Goal: Task Accomplishment & Management: Manage account settings

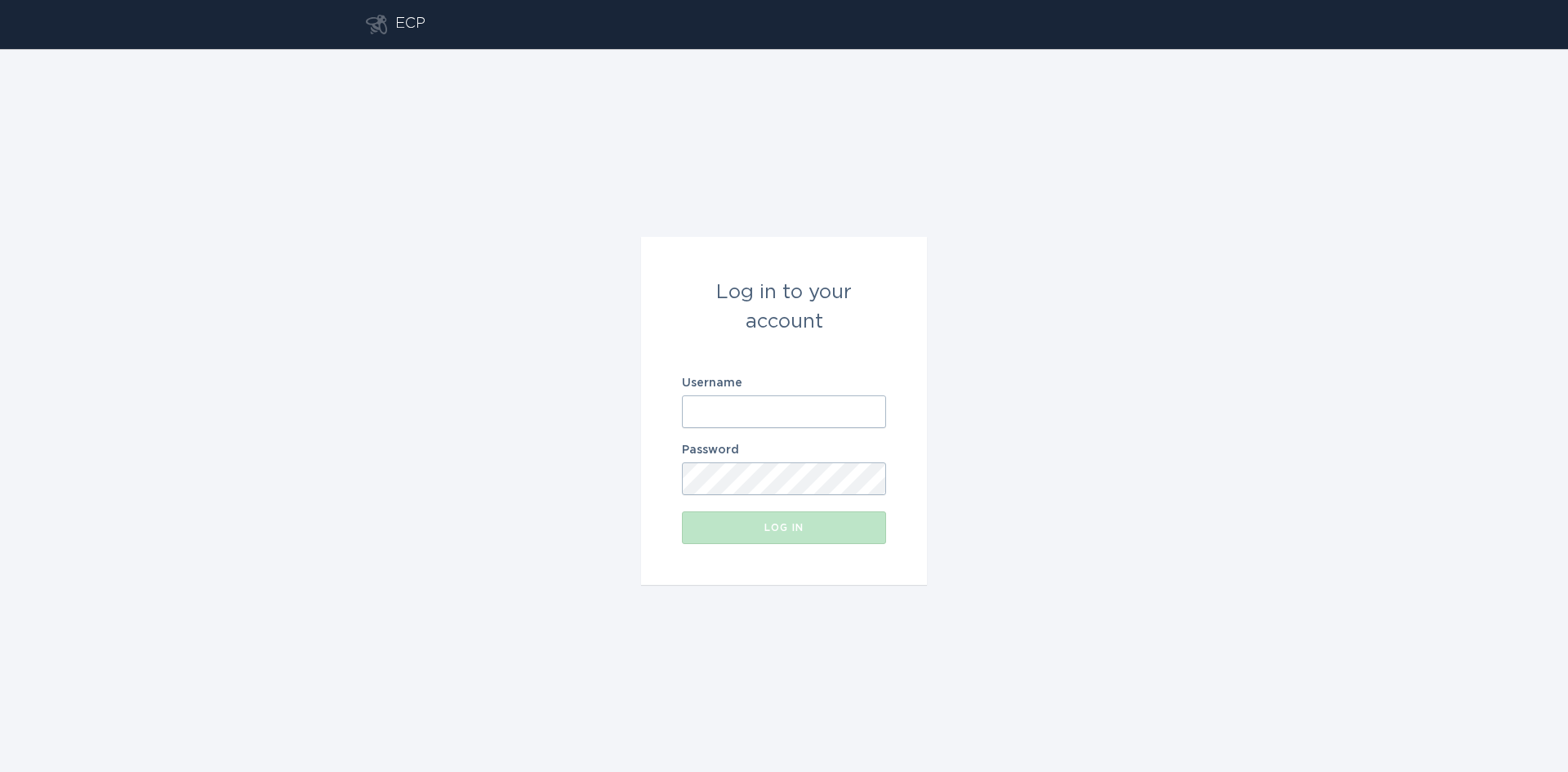
click at [779, 417] on input "Username" at bounding box center [784, 411] width 204 height 33
click at [0, 771] on com-1password-button at bounding box center [0, 772] width 0 height 0
type input "[EMAIL_ADDRESS][DOMAIN_NAME]"
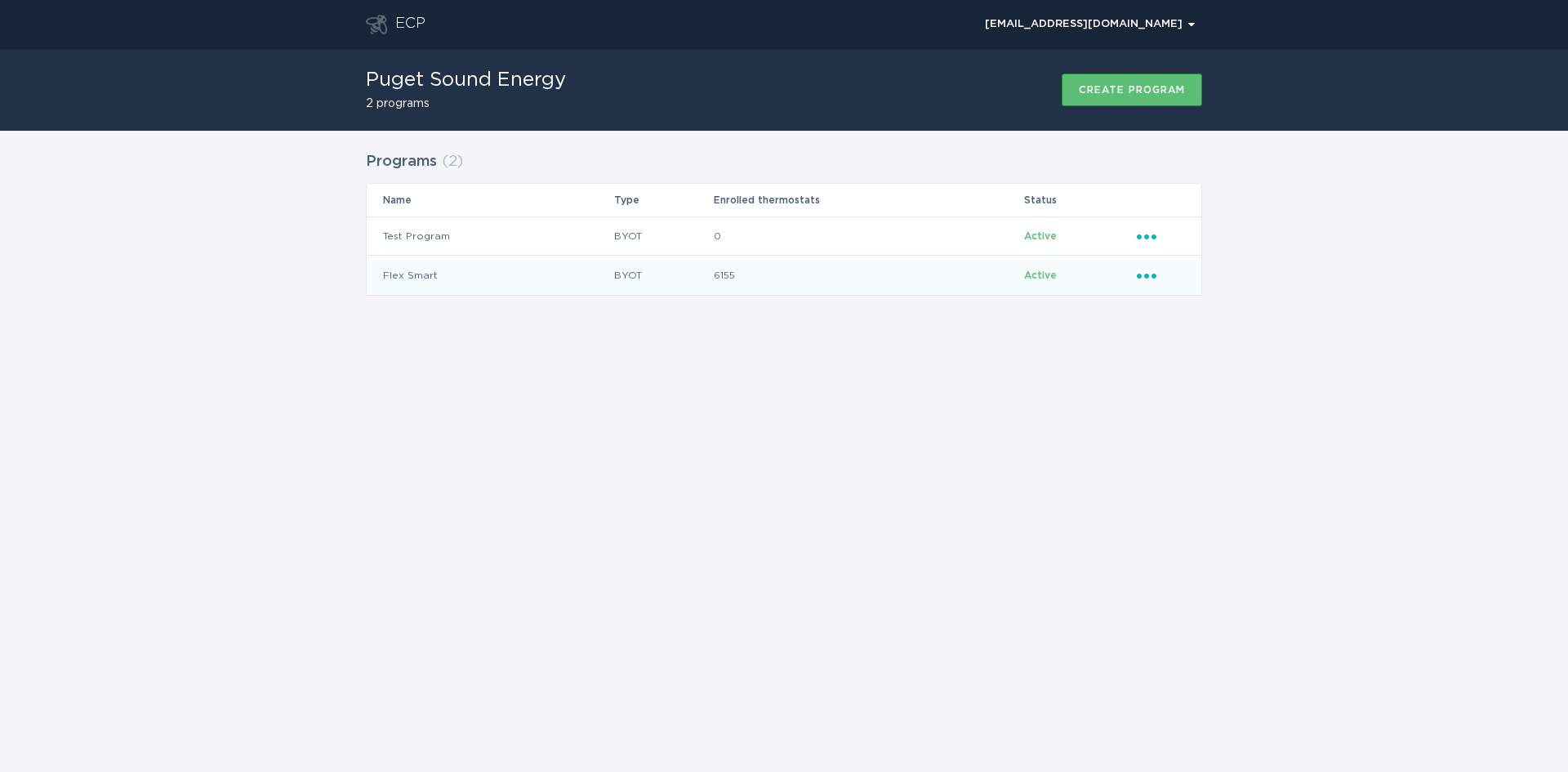
click at [1146, 277] on icon "Popover menu" at bounding box center [1146, 276] width 20 height 5
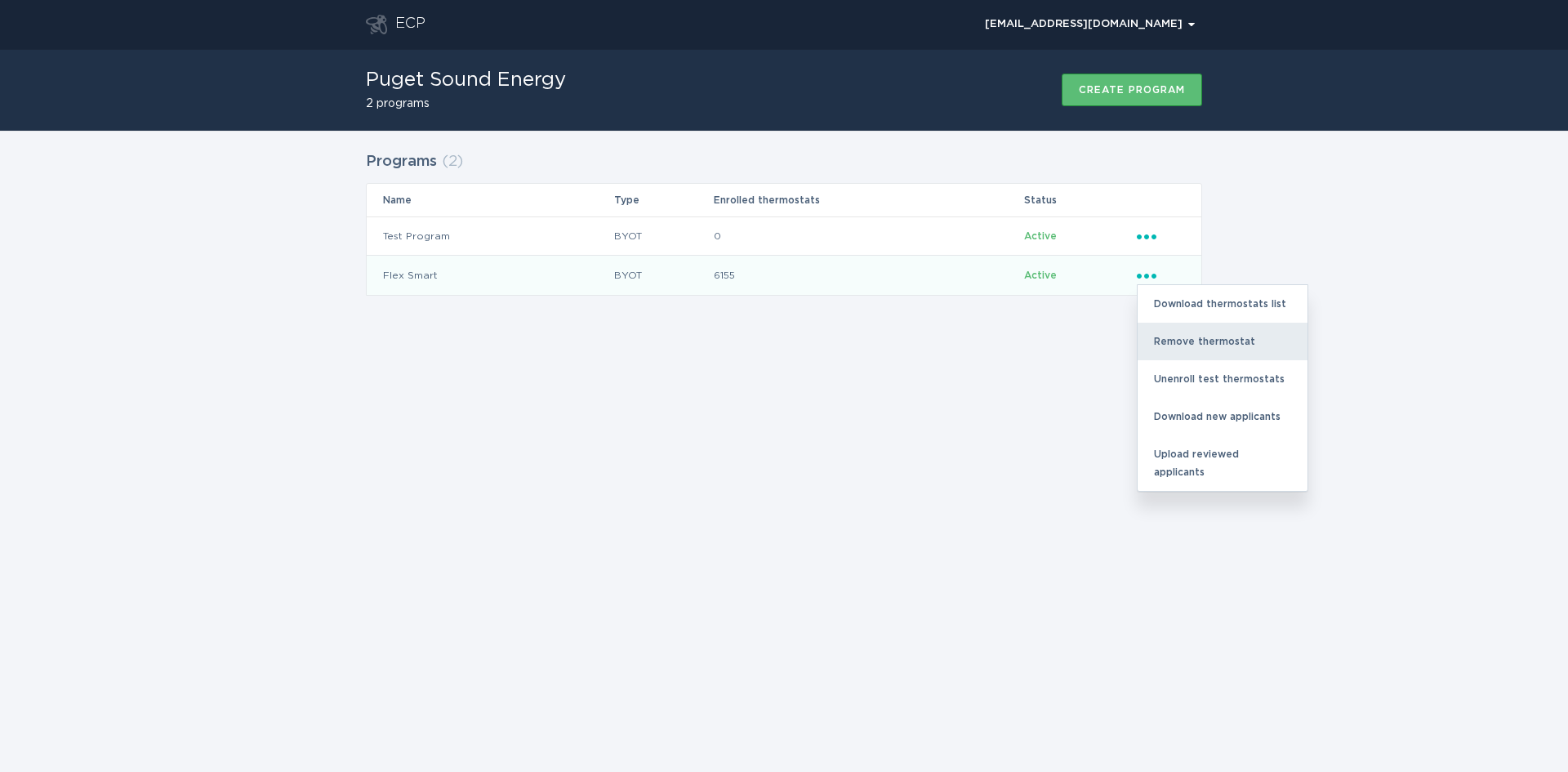
click at [1190, 336] on div "Remove thermostat" at bounding box center [1222, 342] width 170 height 38
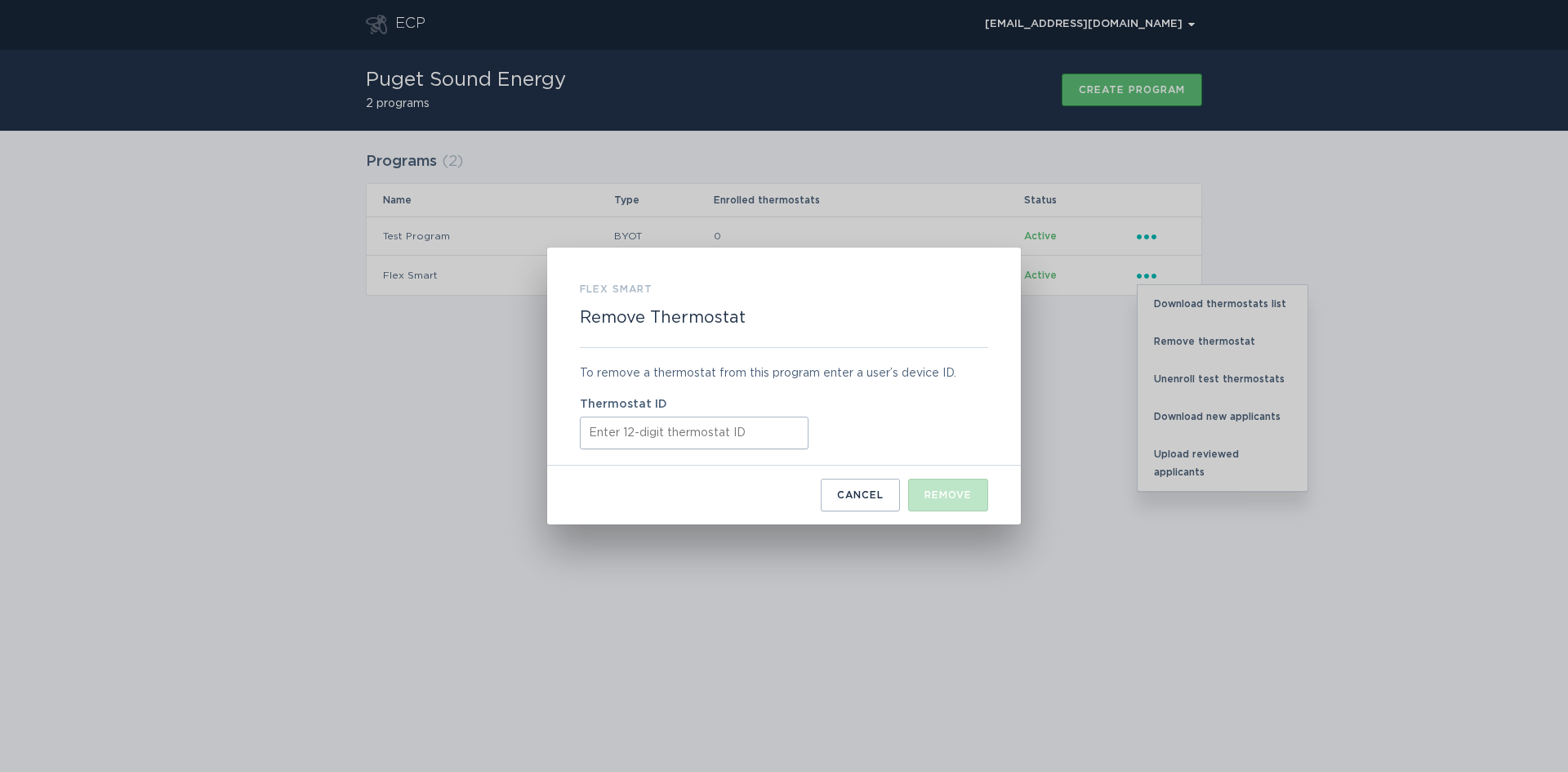
click at [603, 440] on input "Thermostat ID" at bounding box center [693, 432] width 228 height 33
paste input "413789974626"
type input "413789974626"
click at [945, 501] on button "Remove" at bounding box center [947, 495] width 80 height 33
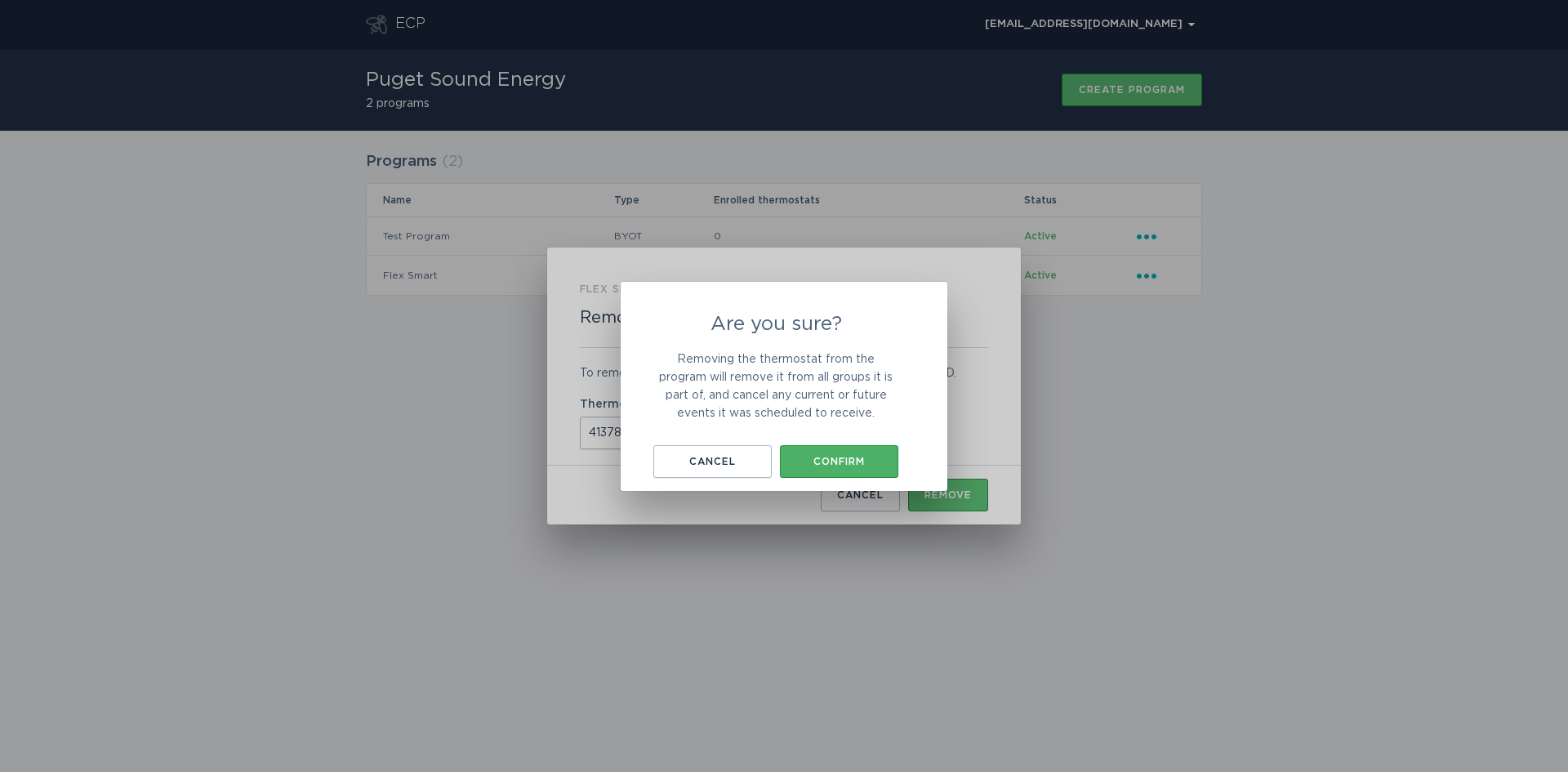
click at [832, 469] on button "Confirm" at bounding box center [838, 462] width 118 height 33
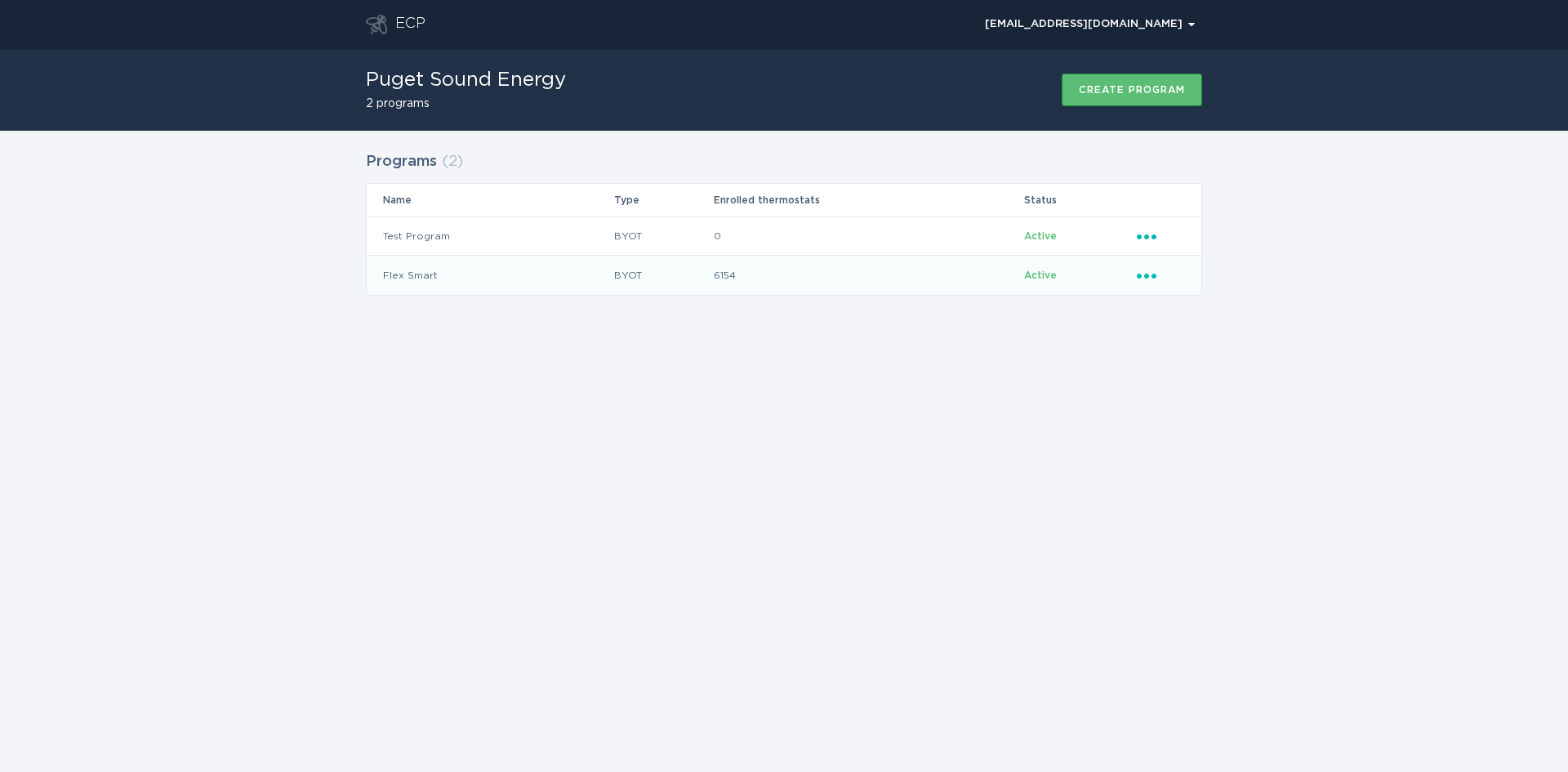
click at [1149, 273] on icon "Ellipsis" at bounding box center [1148, 273] width 23 height 14
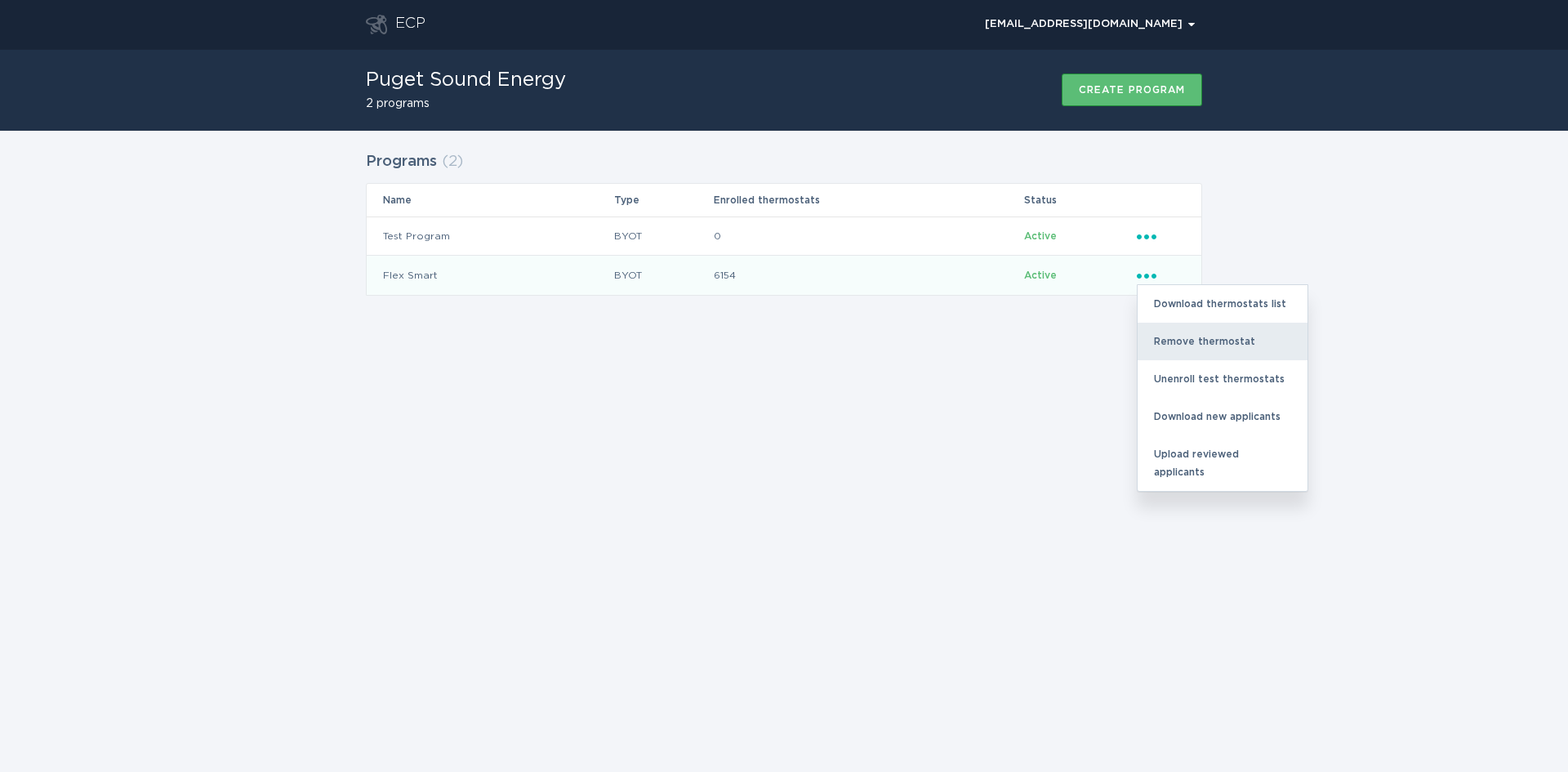
click at [1177, 337] on div "Remove thermostat" at bounding box center [1222, 342] width 170 height 38
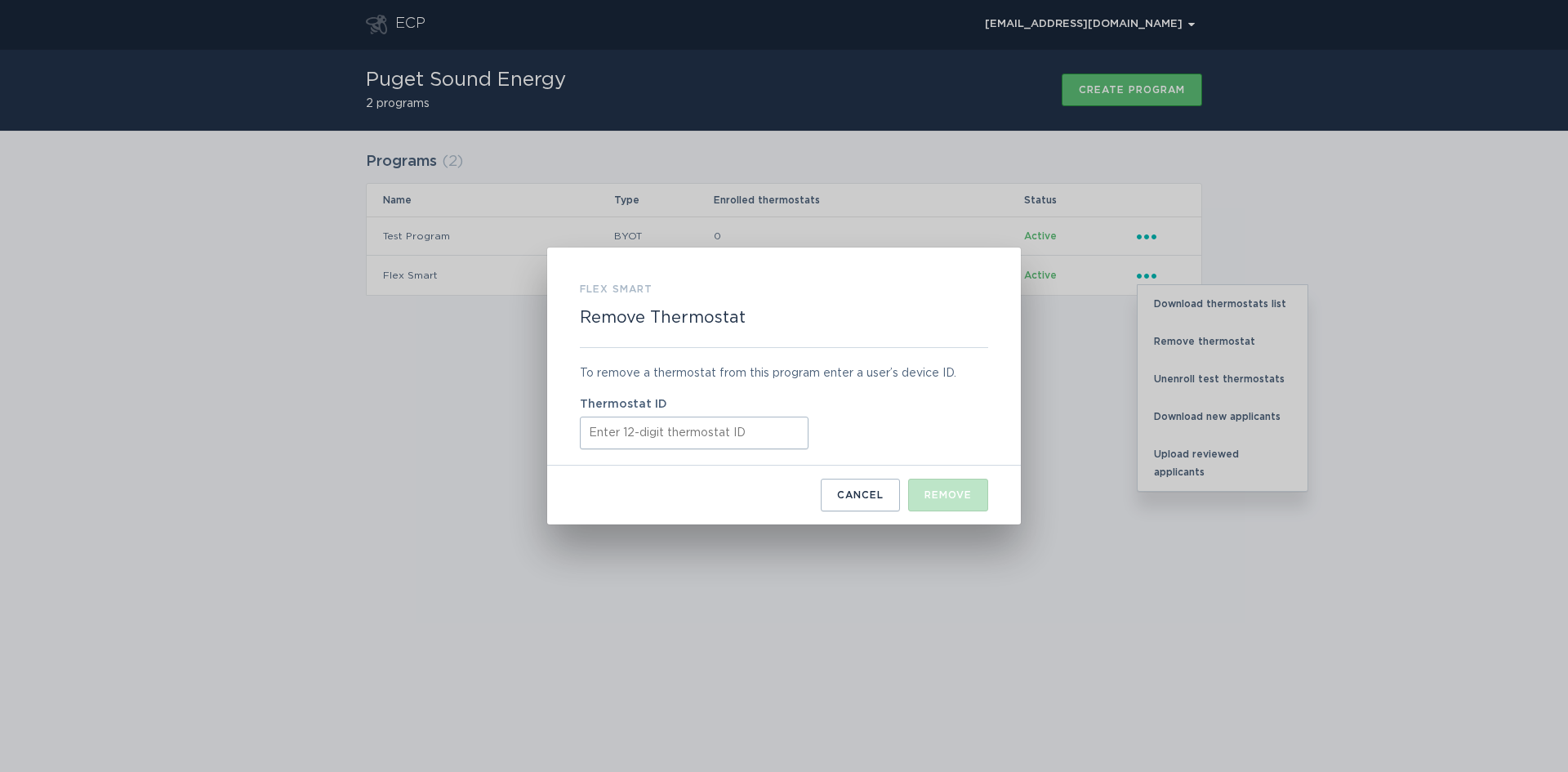
click at [631, 434] on input "Thermostat ID" at bounding box center [693, 432] width 228 height 33
paste input "415592205049"
type input "415592205049"
click at [951, 501] on button "Remove" at bounding box center [947, 495] width 80 height 33
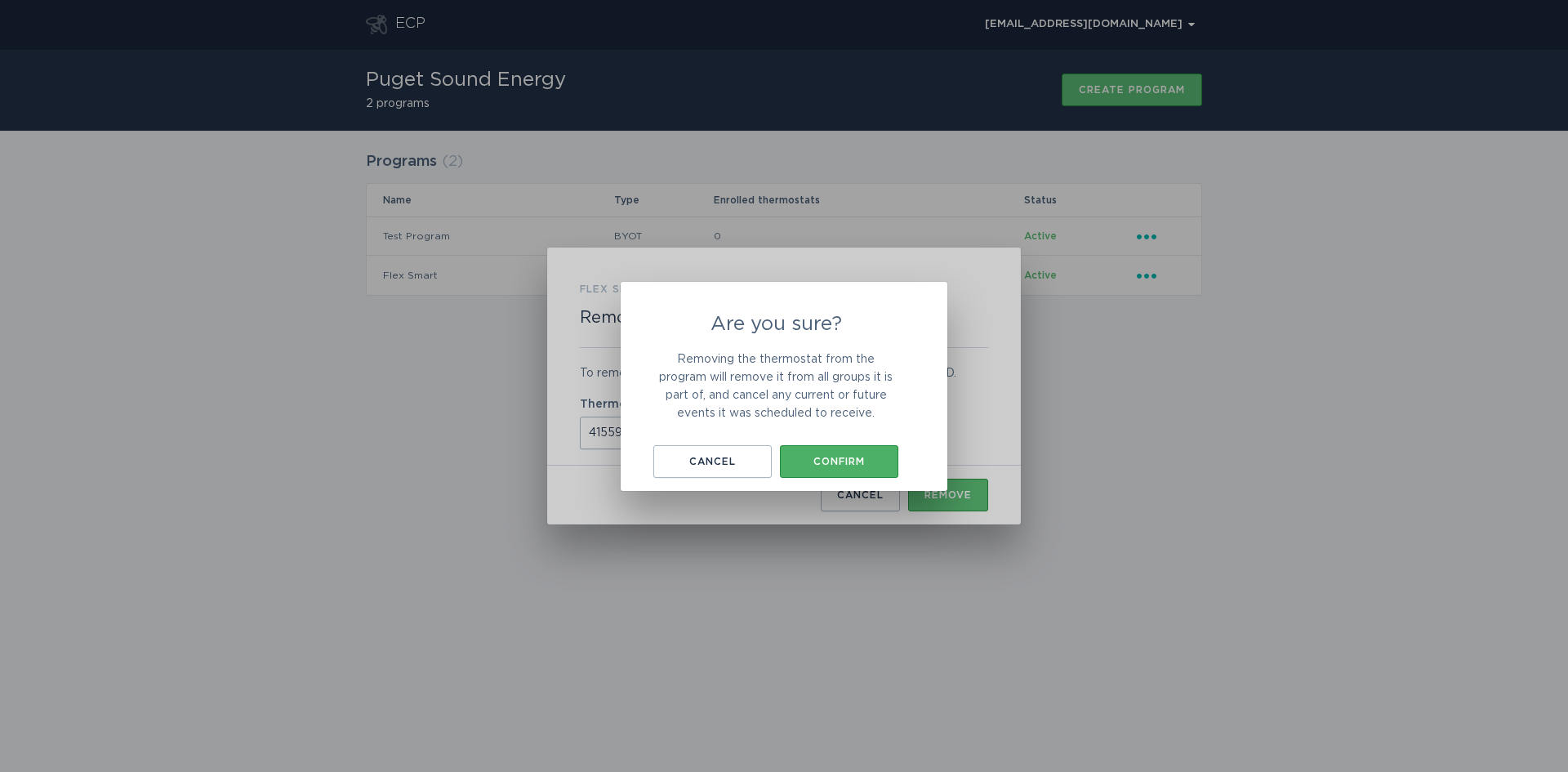
click at [847, 460] on div "Confirm" at bounding box center [839, 462] width 102 height 9
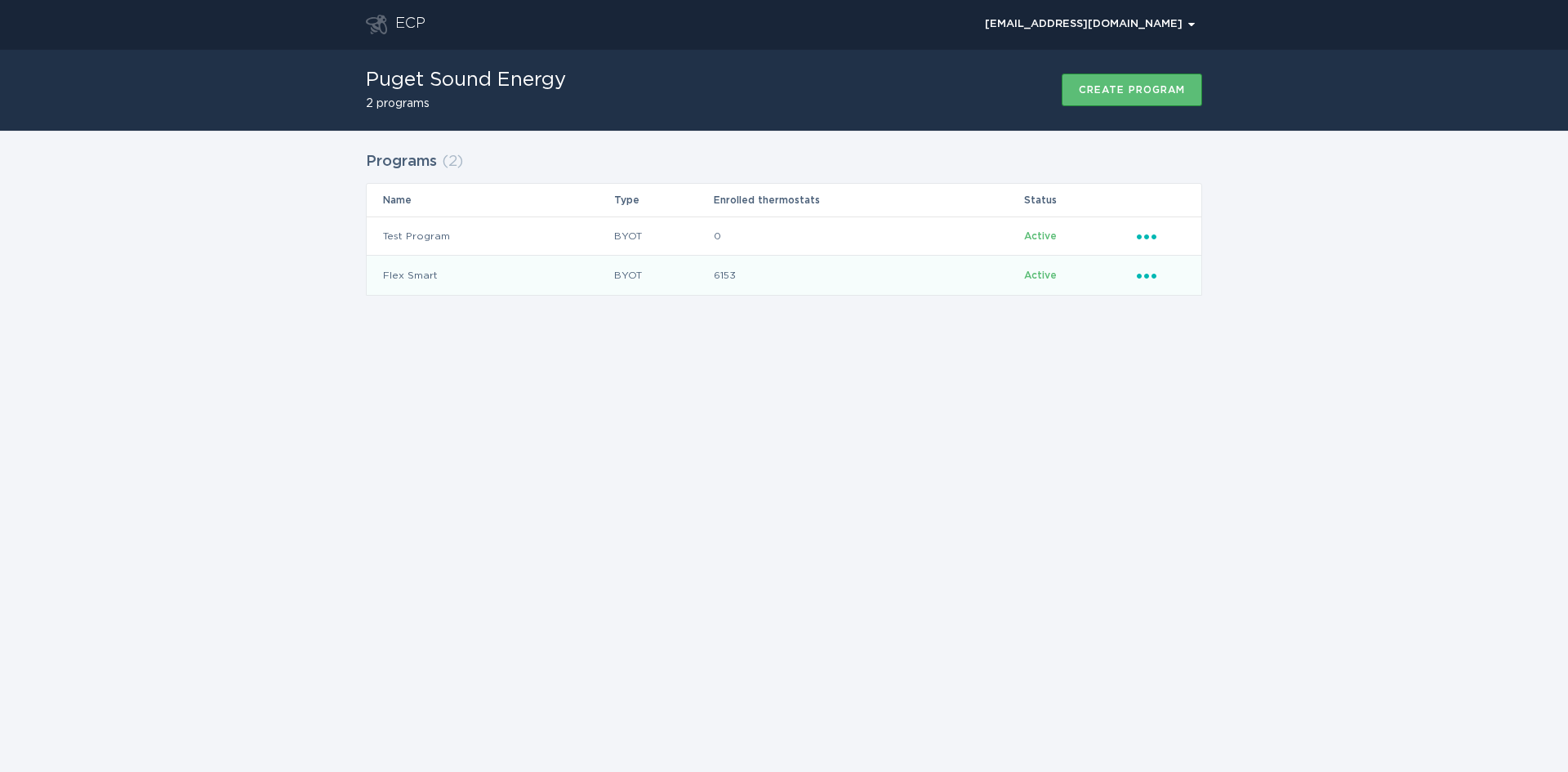
click at [1137, 272] on icon "Ellipsis" at bounding box center [1148, 273] width 23 height 14
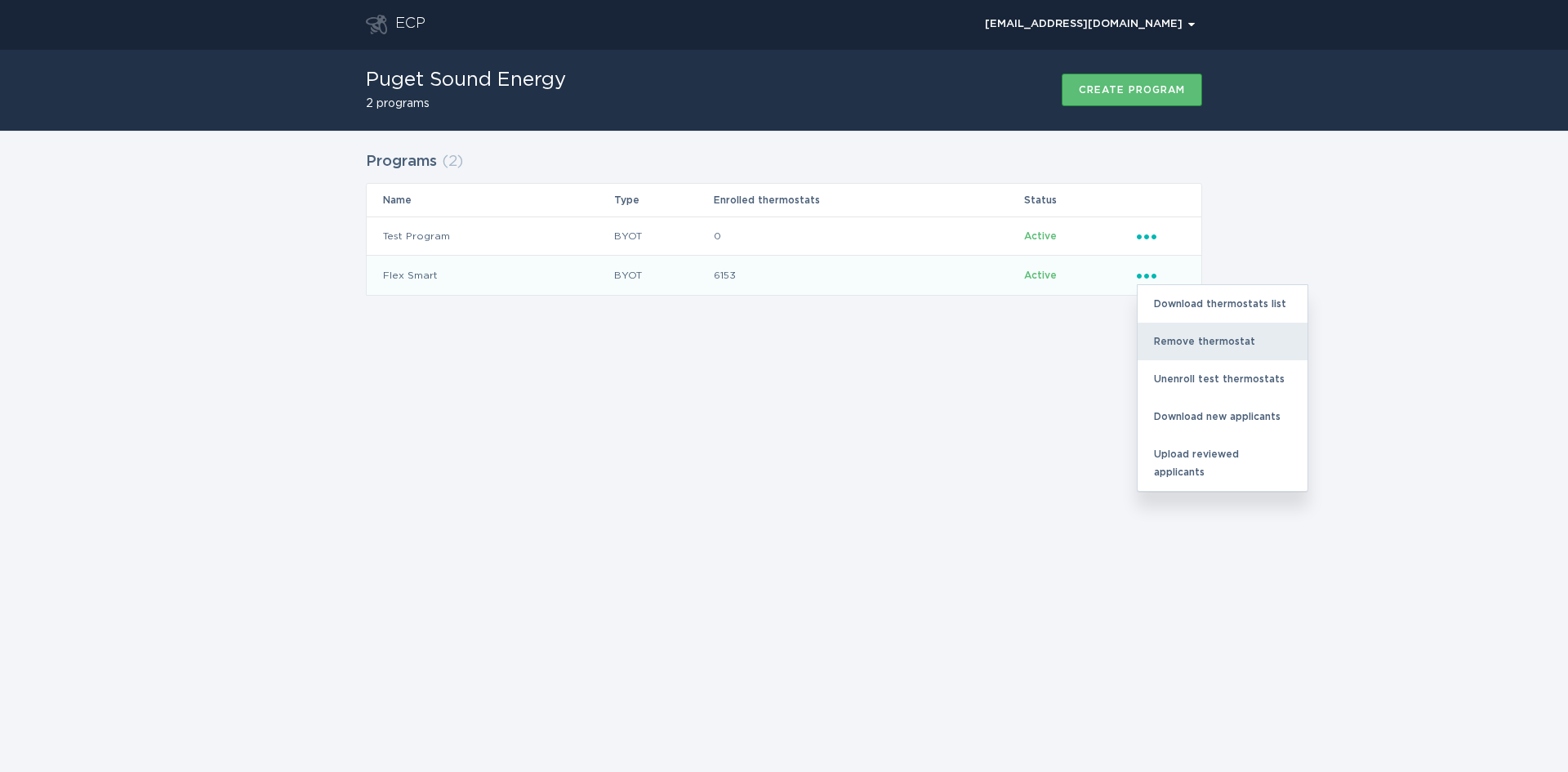
click at [1189, 340] on div "Remove thermostat" at bounding box center [1222, 342] width 170 height 38
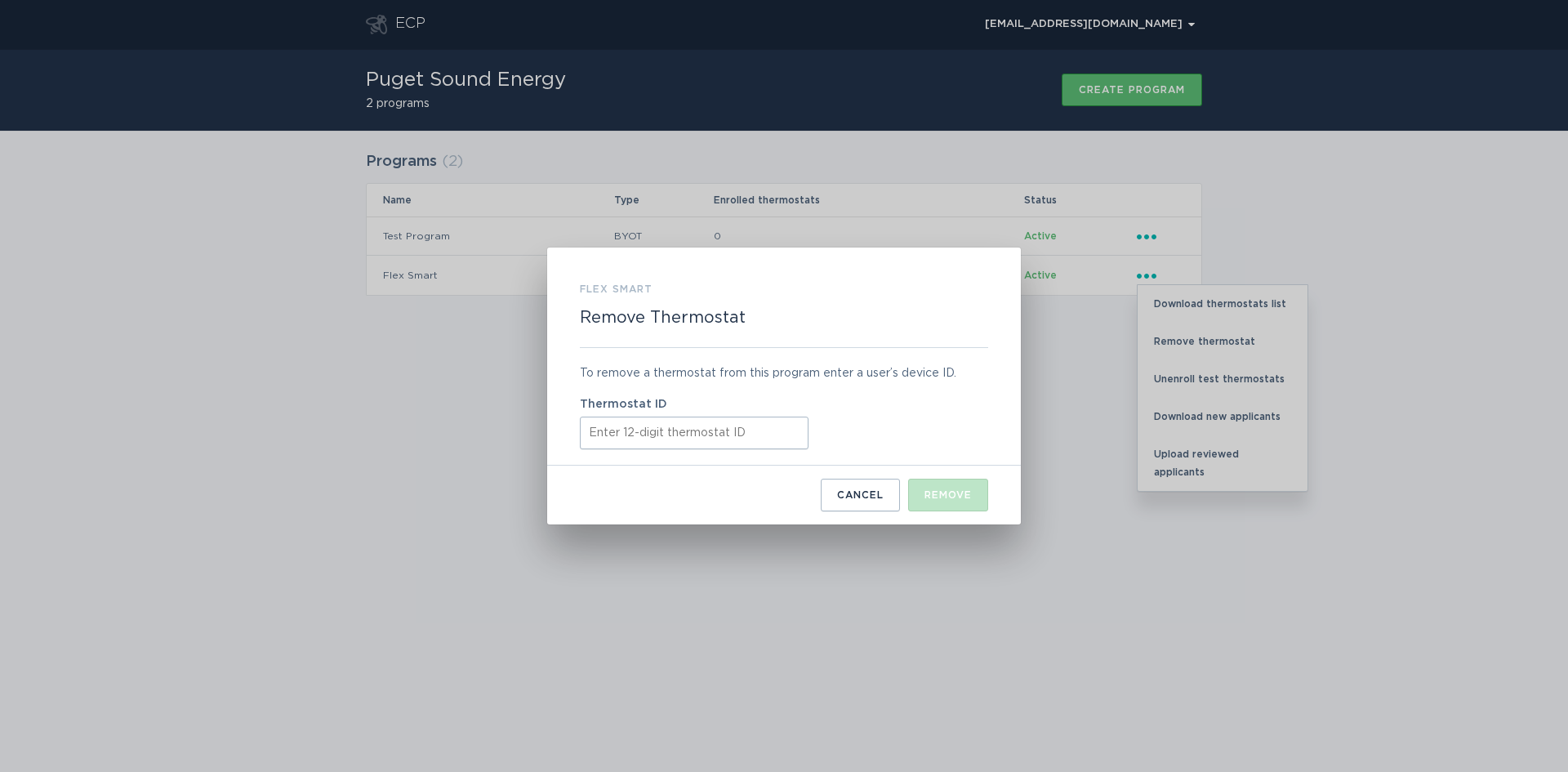
click at [642, 431] on input "Thermostat ID" at bounding box center [693, 432] width 228 height 33
paste input "421865938028"
type input "421865938028"
click at [943, 504] on button "Remove" at bounding box center [947, 495] width 80 height 33
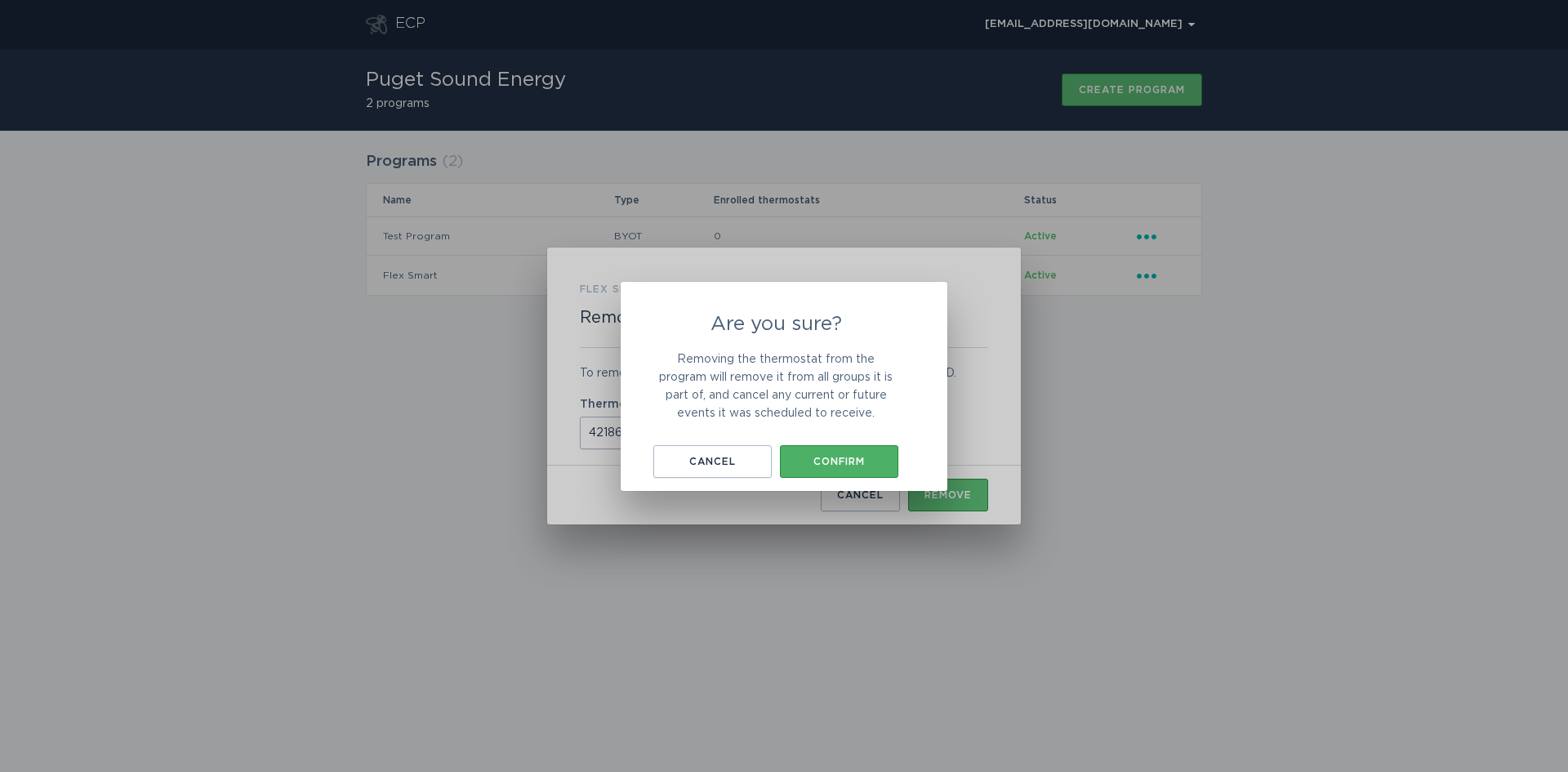
click at [867, 465] on div "Confirm" at bounding box center [839, 462] width 102 height 9
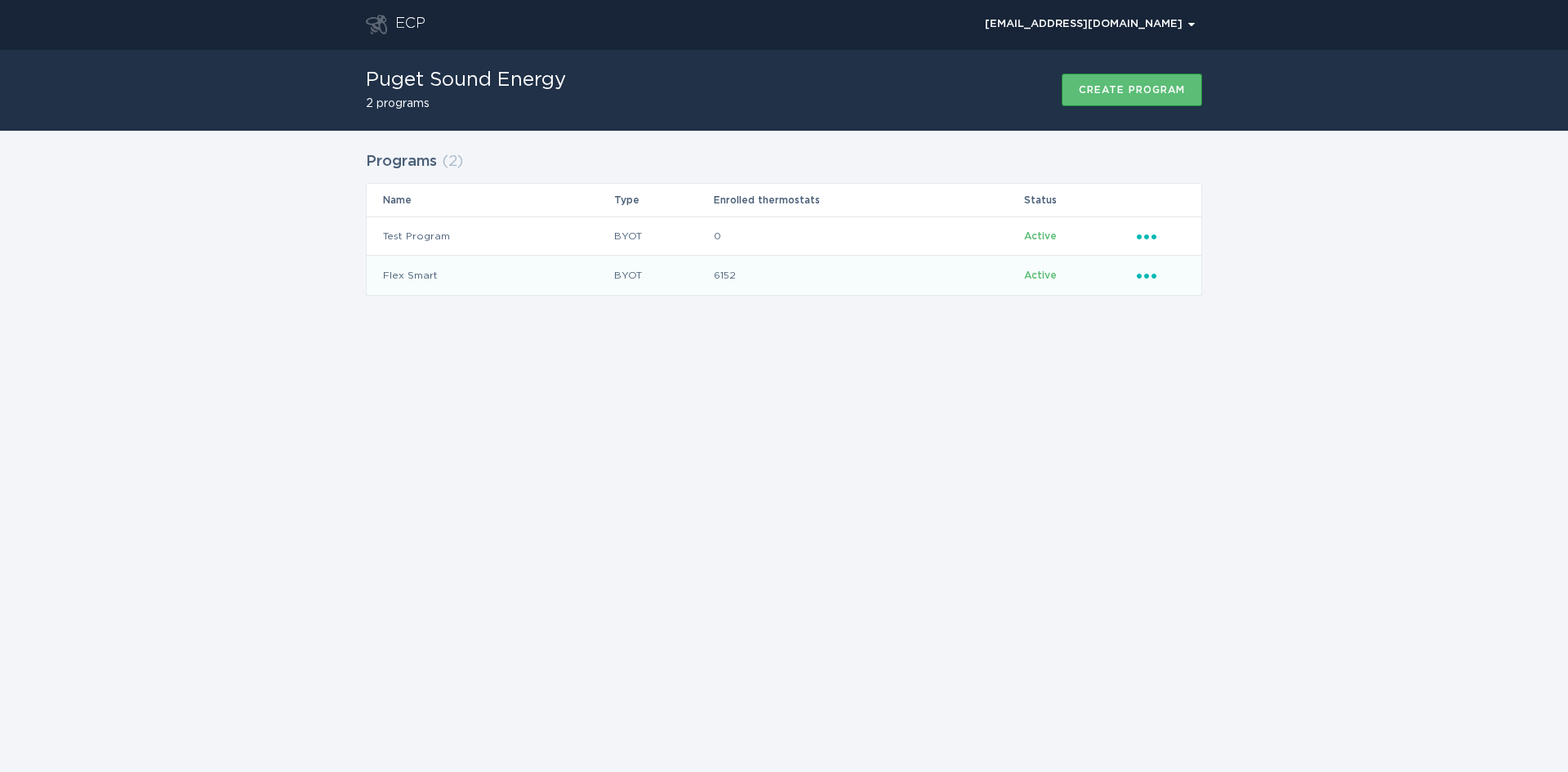
click at [1159, 279] on icon "Ellipsis" at bounding box center [1148, 273] width 23 height 14
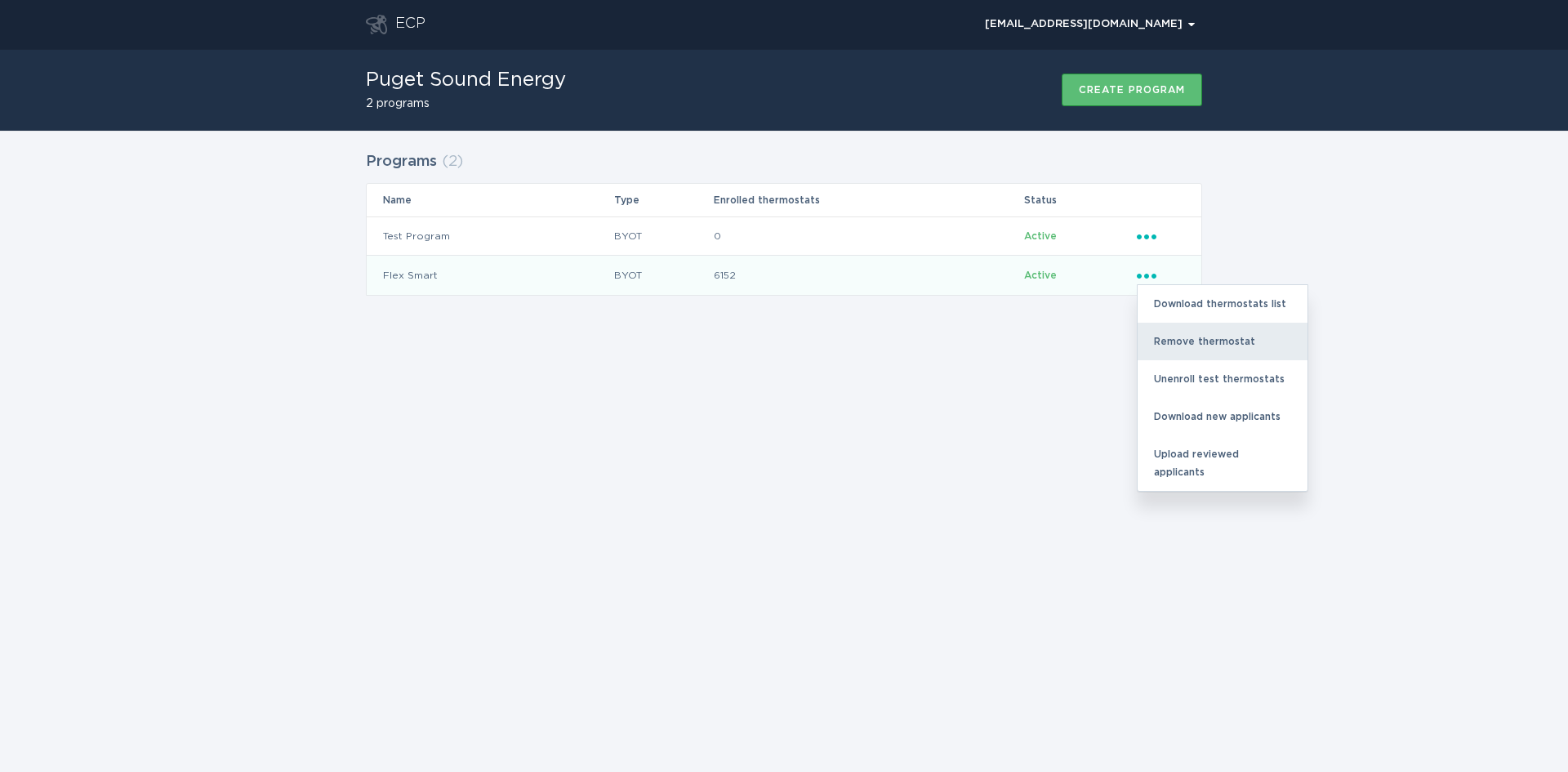
click at [1188, 337] on div "Remove thermostat" at bounding box center [1222, 342] width 170 height 38
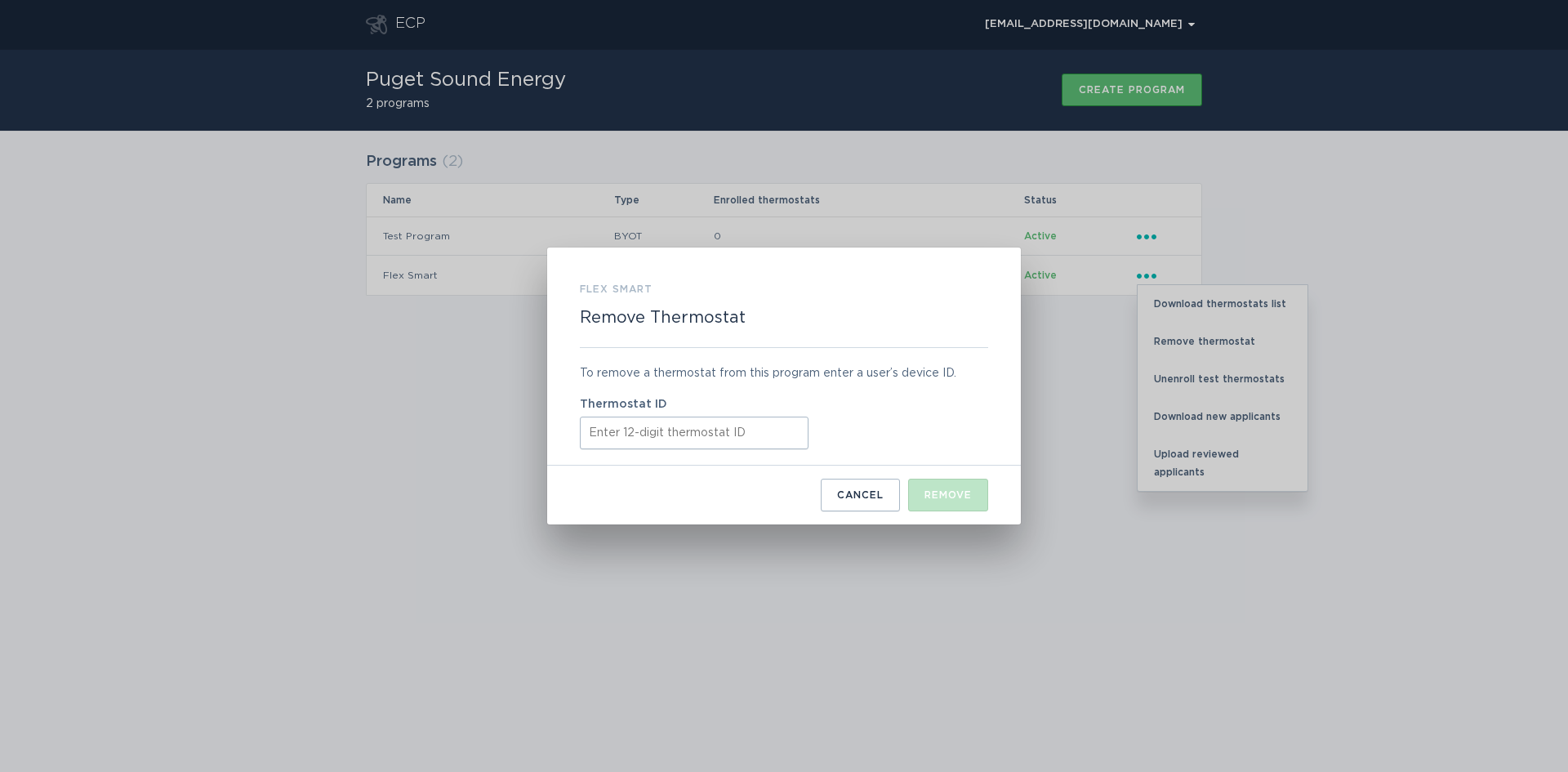
click at [634, 437] on input "Thermostat ID" at bounding box center [693, 432] width 228 height 33
paste input "421865938028"
type input "421865938028"
click at [959, 490] on div "Remove" at bounding box center [948, 495] width 47 height 9
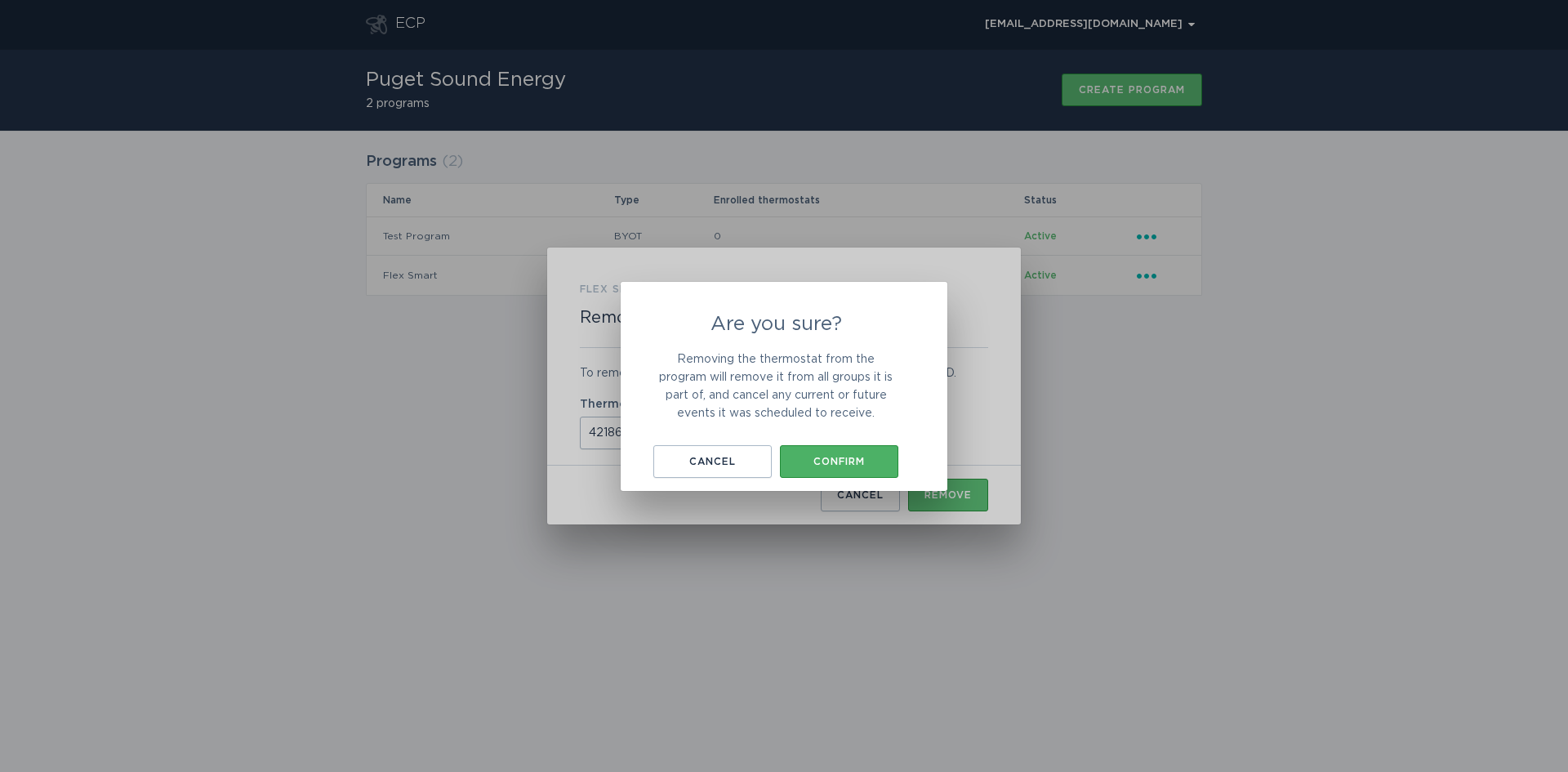
click at [842, 468] on button "Confirm" at bounding box center [838, 462] width 118 height 33
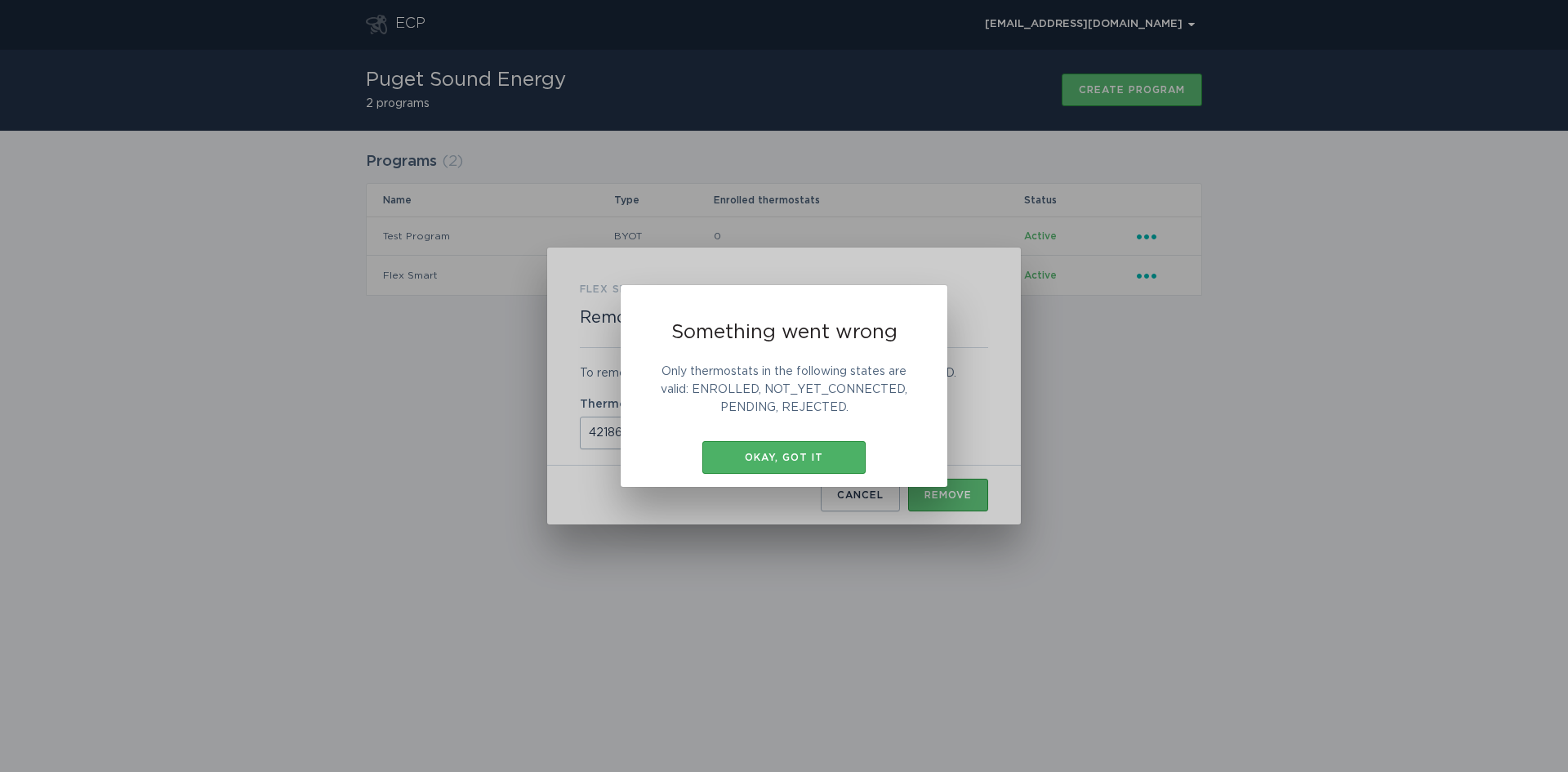
click at [781, 461] on div "Okay, got it" at bounding box center [784, 457] width 147 height 9
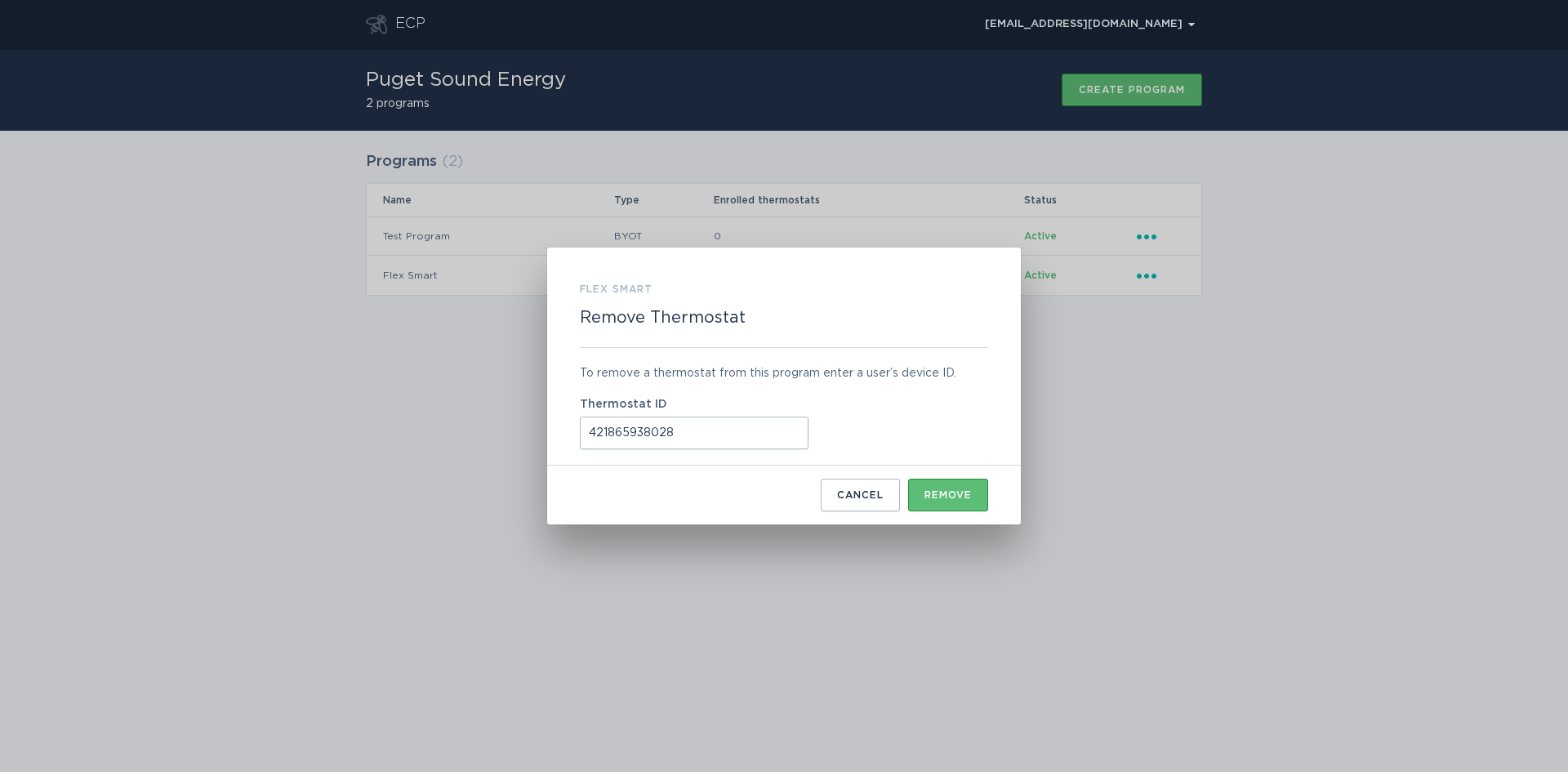
click at [767, 440] on input "421865938028" at bounding box center [693, 432] width 228 height 33
drag, startPoint x: 712, startPoint y: 434, endPoint x: 484, endPoint y: 410, distance: 229.3
click at [484, 410] on div "Flex Smart Remove Thermostat To remove a thermostat from this program enter a u…" at bounding box center [784, 386] width 1568 height 772
click at [609, 440] on input "Thermostat ID" at bounding box center [693, 432] width 228 height 33
paste input "421882851449"
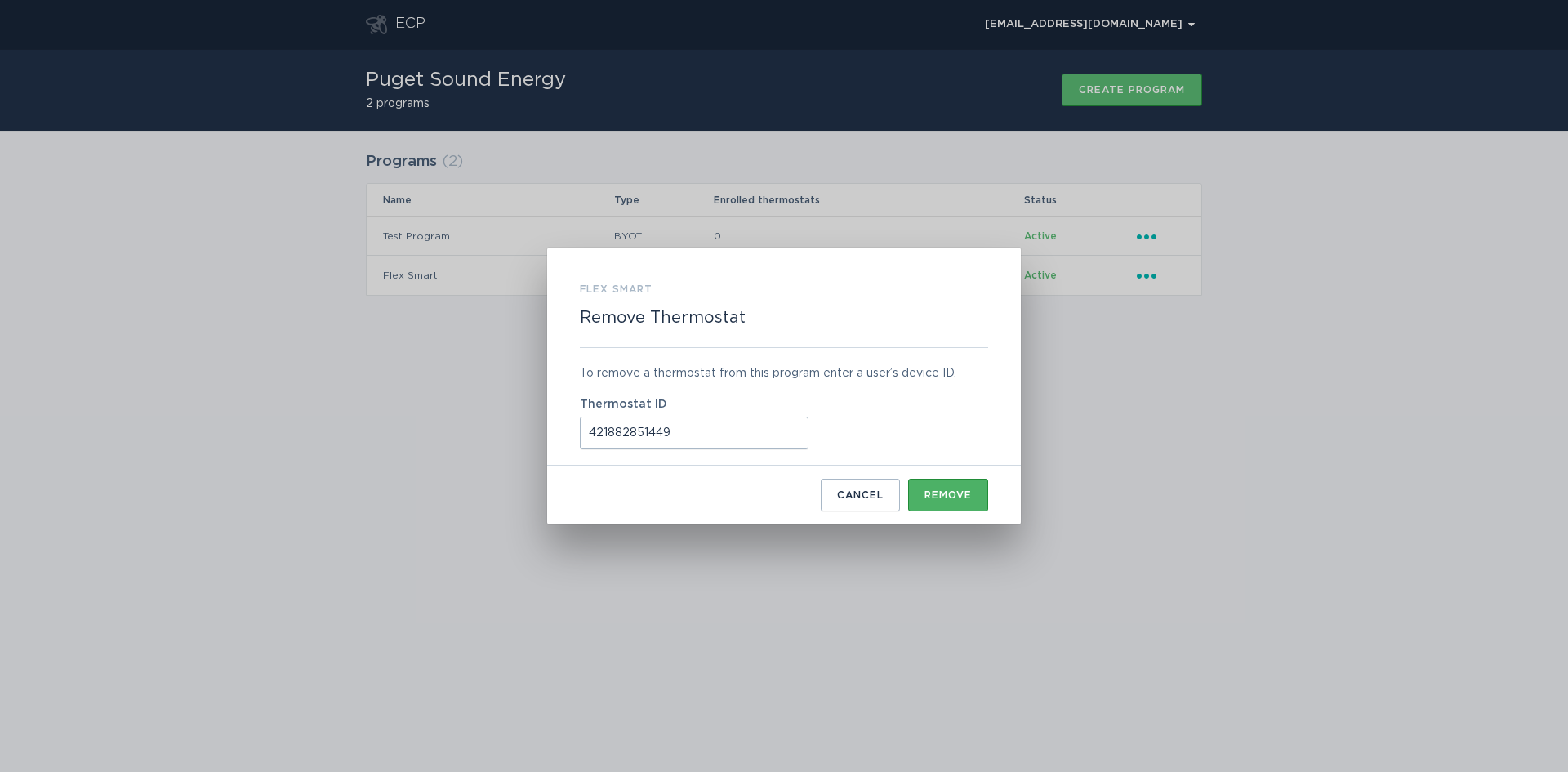
type input "421882851449"
click at [955, 504] on button "Remove" at bounding box center [947, 495] width 80 height 33
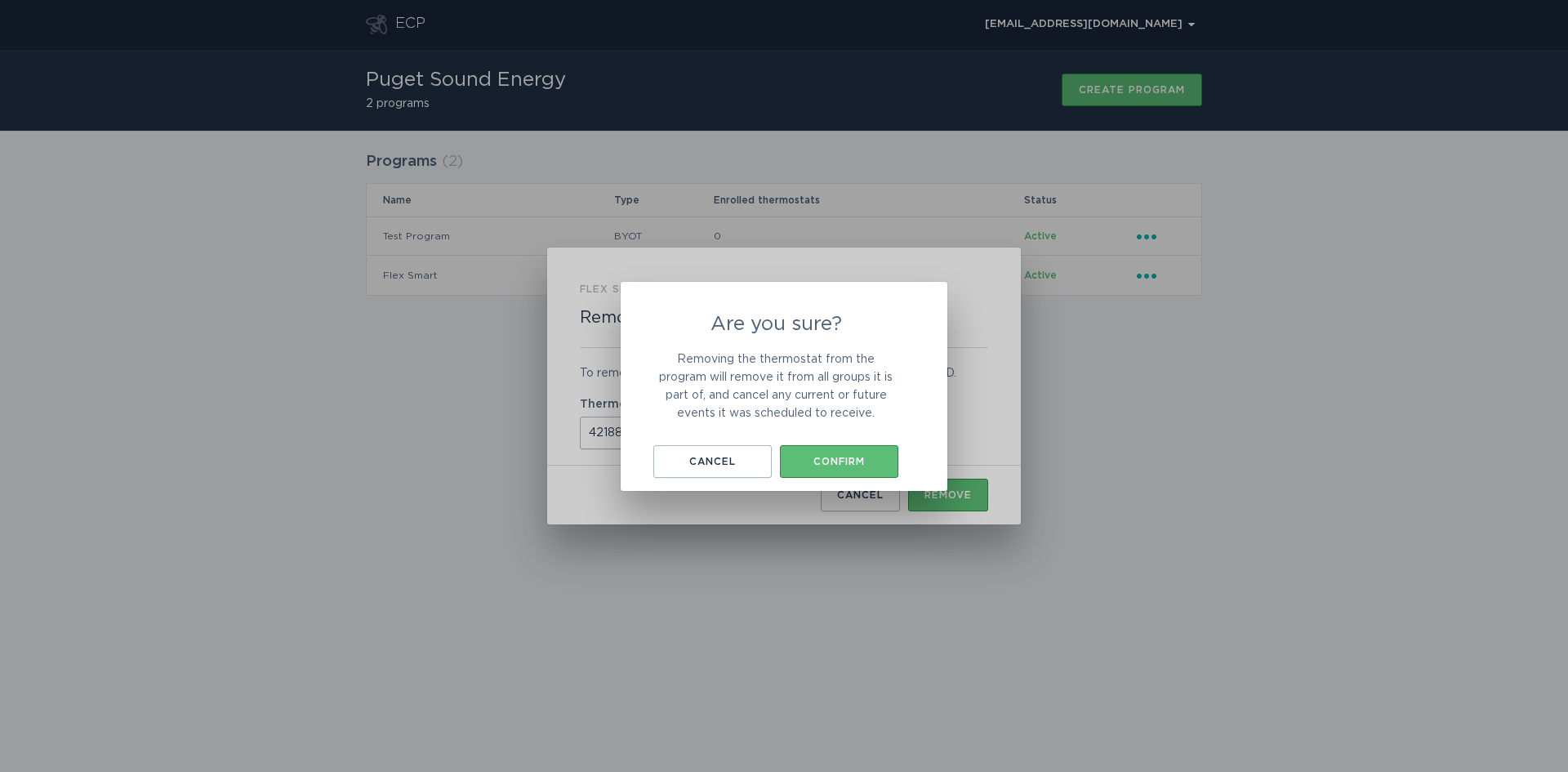
drag, startPoint x: 936, startPoint y: 482, endPoint x: 917, endPoint y: 485, distance: 19.2
click at [935, 482] on div "Are you sure? Removing the thermostat from the program will remove it from all …" at bounding box center [784, 387] width 326 height 210
click at [853, 449] on button "Confirm" at bounding box center [838, 462] width 118 height 33
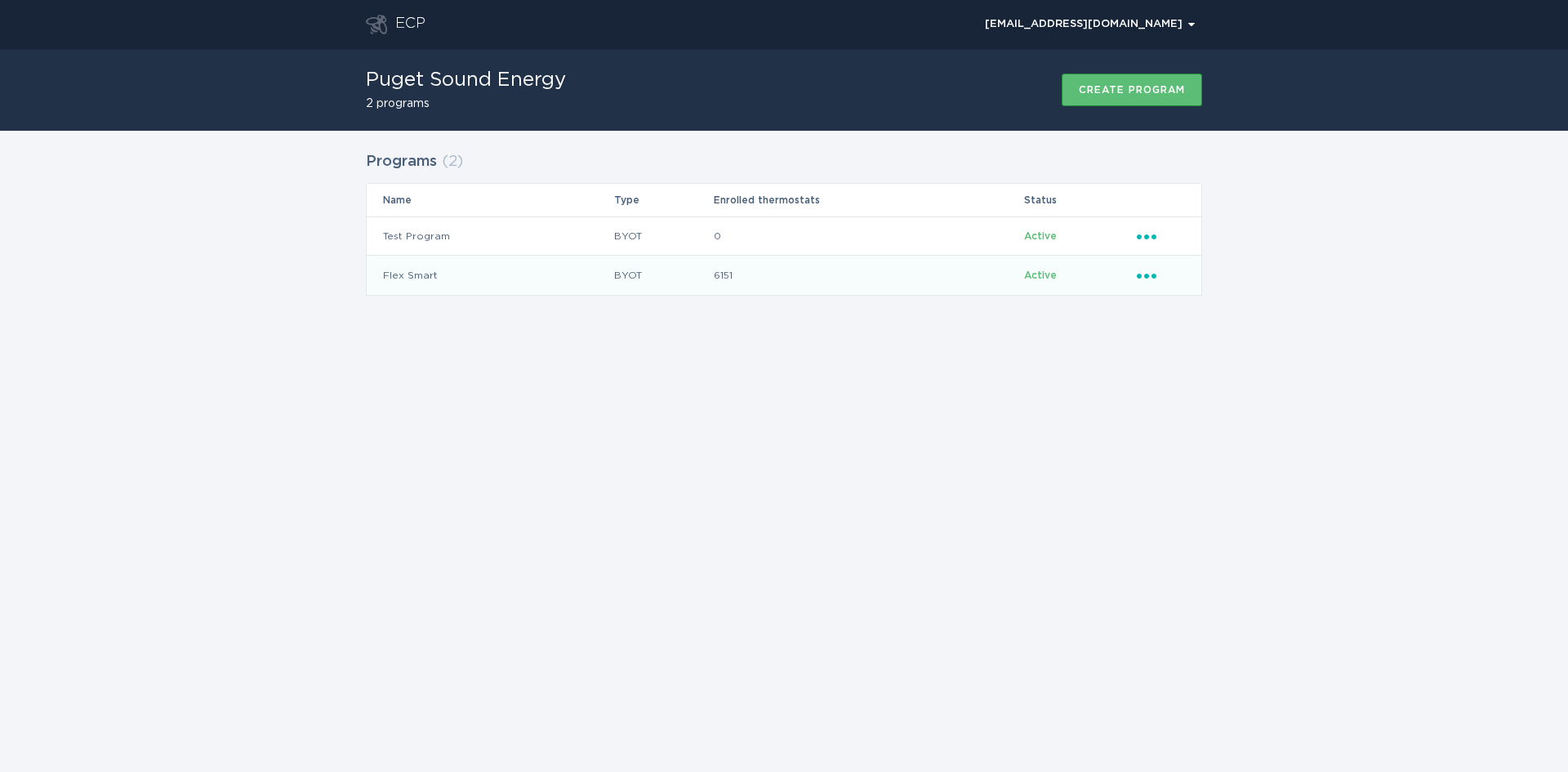
click at [1137, 270] on icon "Ellipsis" at bounding box center [1148, 273] width 23 height 14
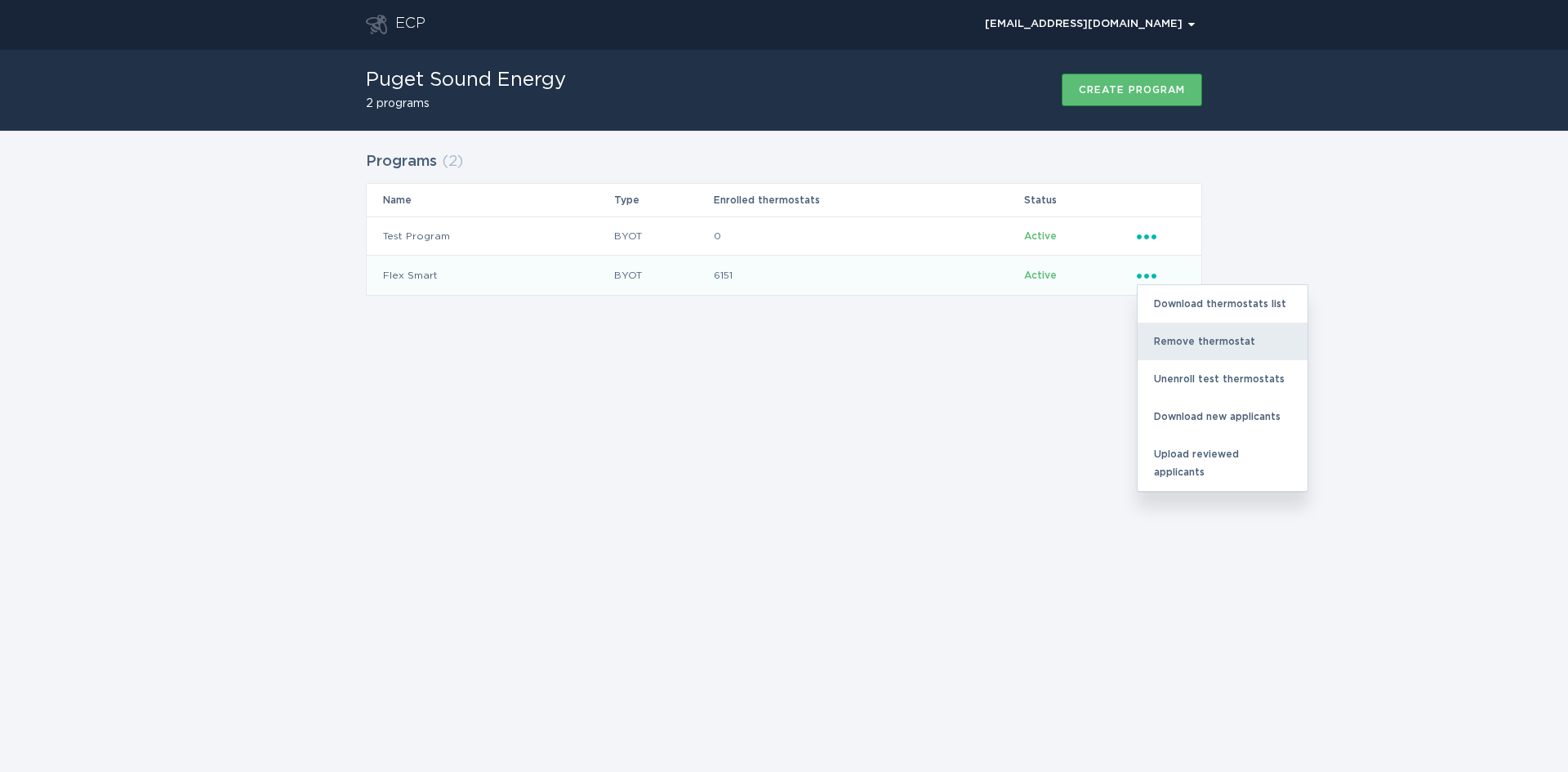
click at [1178, 344] on div "Remove thermostat" at bounding box center [1222, 342] width 170 height 38
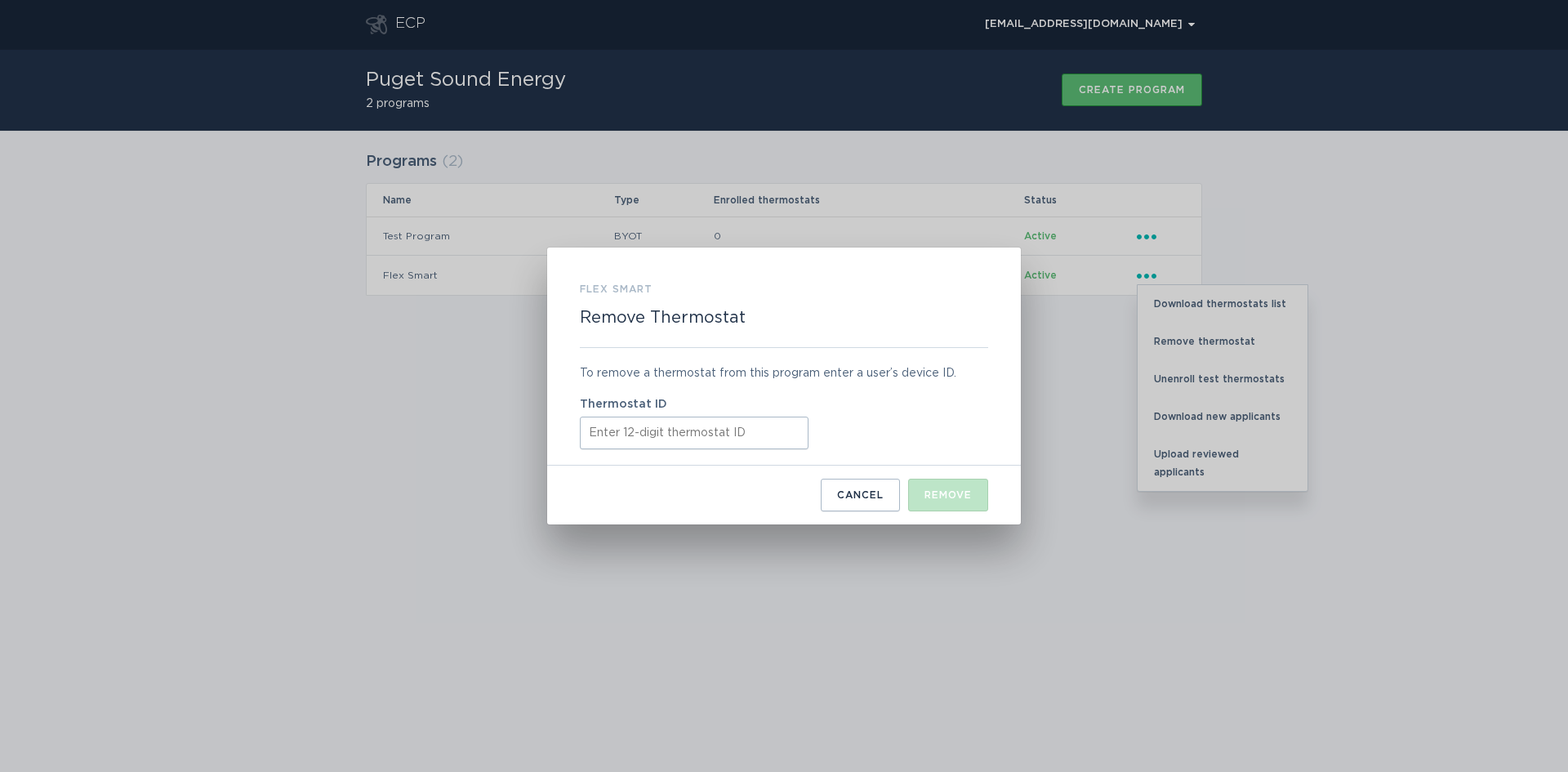
click at [622, 445] on input "Thermostat ID" at bounding box center [693, 432] width 228 height 33
paste input "511883117137"
type input "511883117137"
click at [959, 491] on div "Remove" at bounding box center [948, 495] width 47 height 9
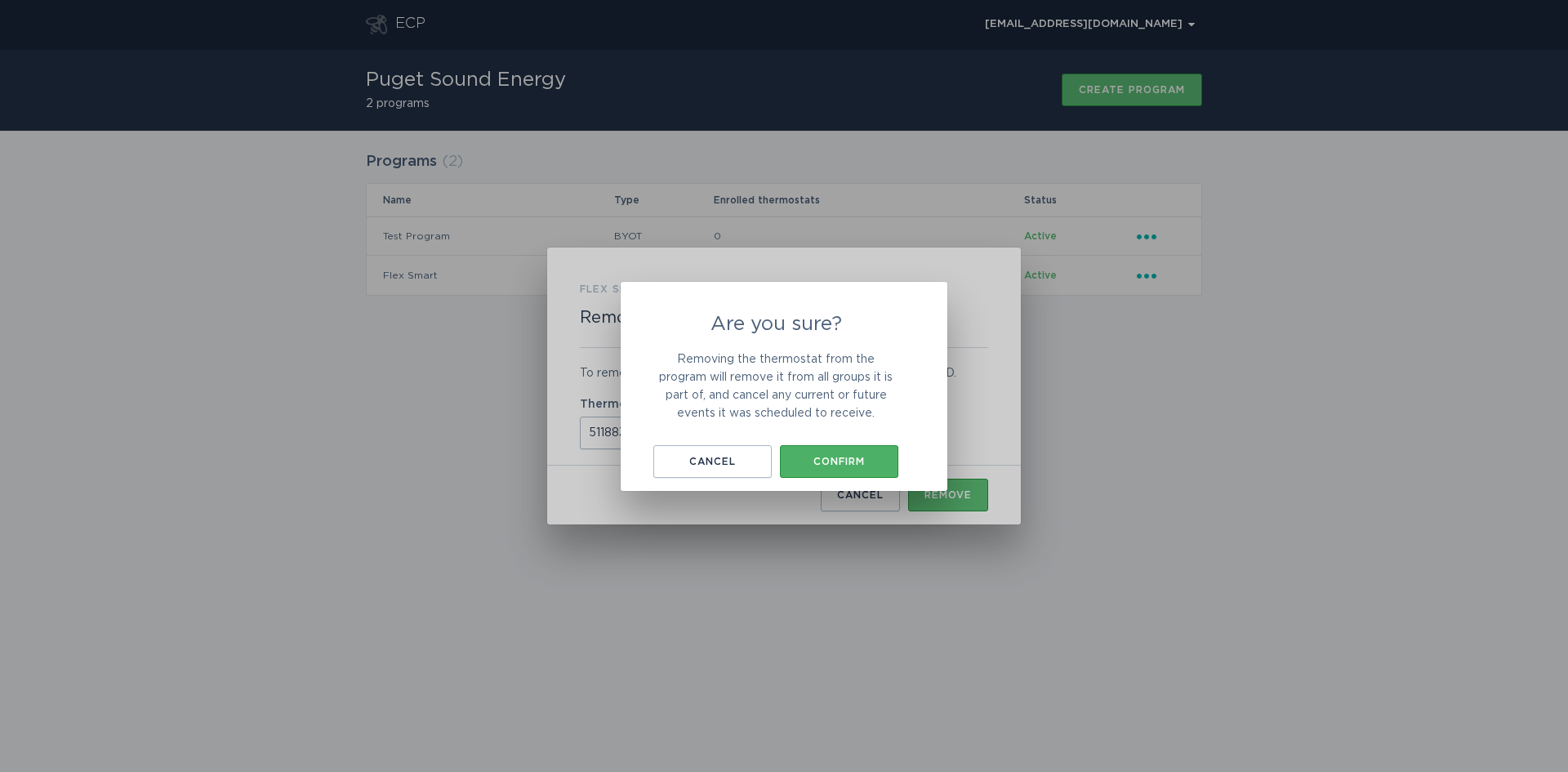
click at [839, 452] on button "Confirm" at bounding box center [838, 462] width 118 height 33
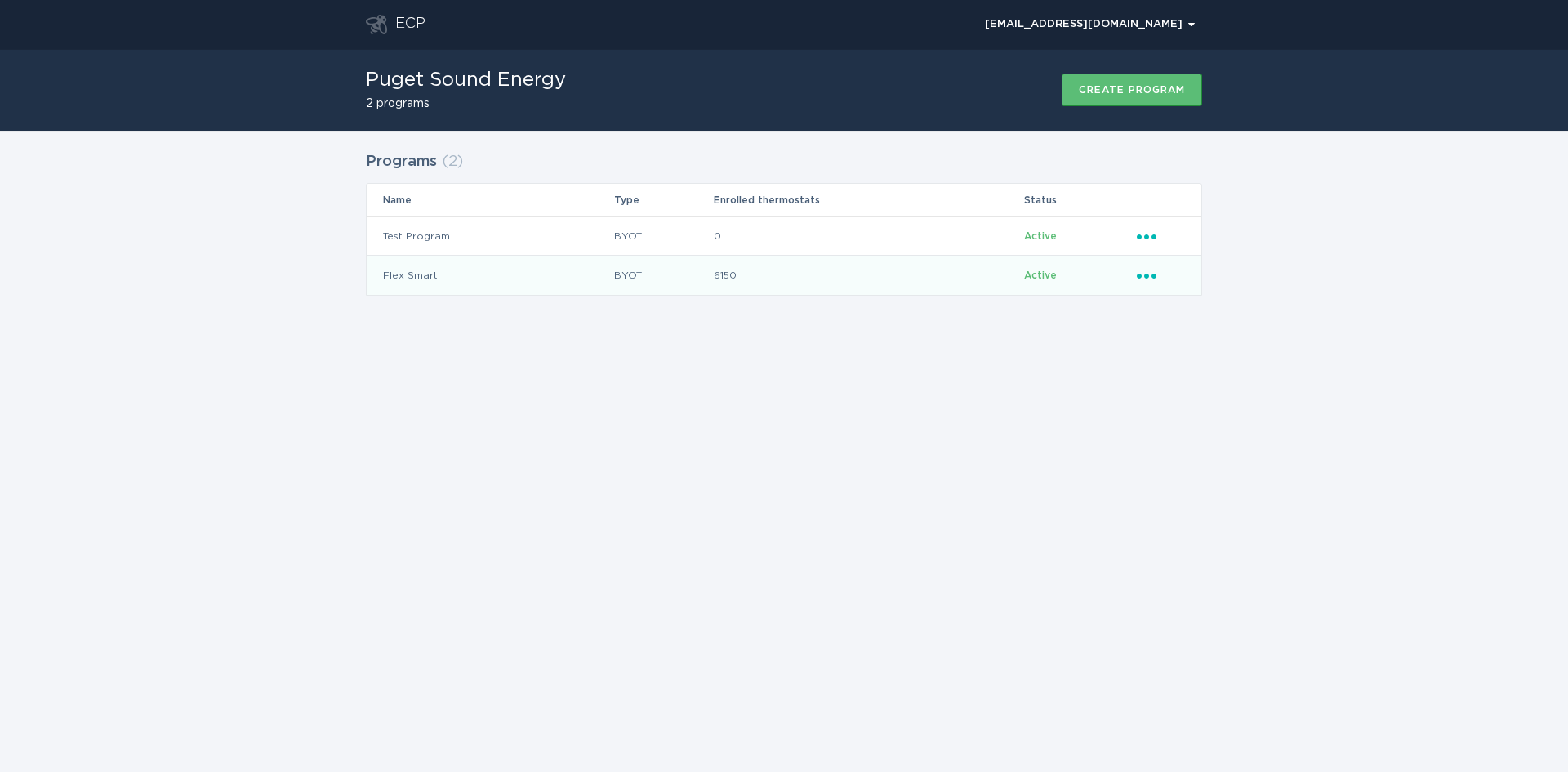
click at [1155, 272] on icon "Ellipsis" at bounding box center [1148, 273] width 23 height 14
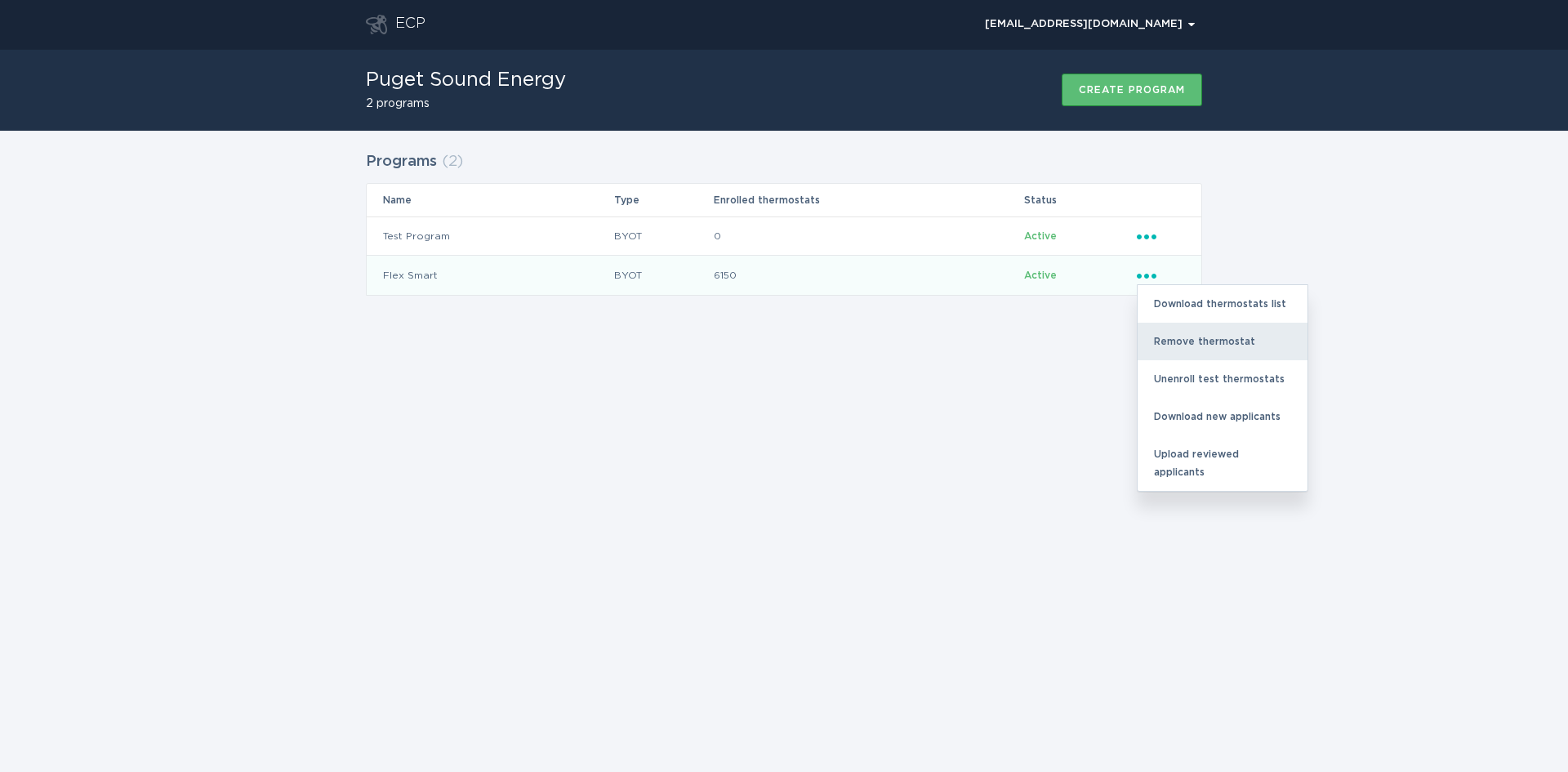
click at [1191, 338] on div "Remove thermostat" at bounding box center [1222, 342] width 170 height 38
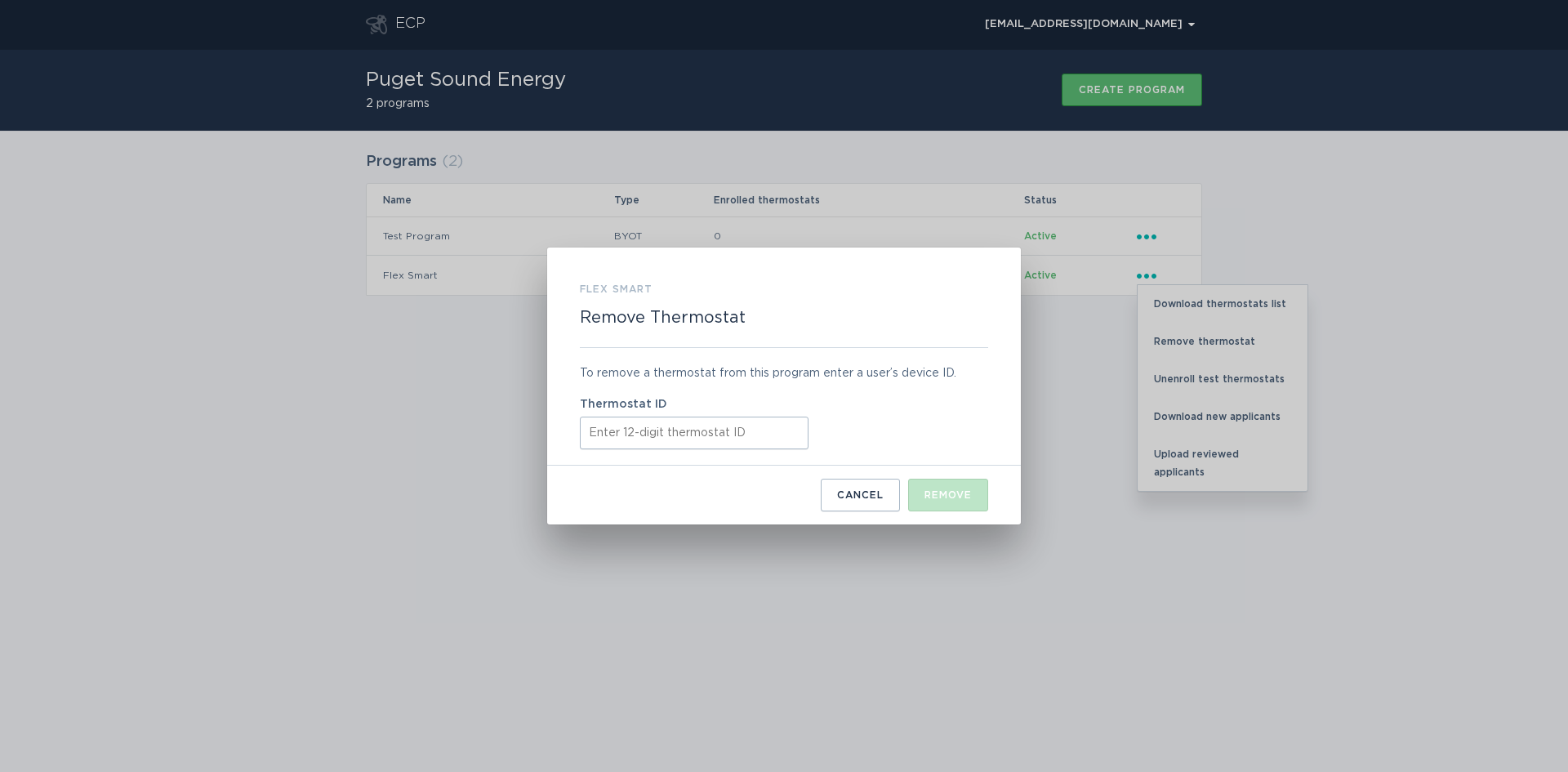
click at [614, 441] on input "Thermostat ID" at bounding box center [693, 432] width 228 height 33
paste input "521736778884"
type input "521736778884"
click at [942, 490] on div "Remove" at bounding box center [948, 495] width 47 height 9
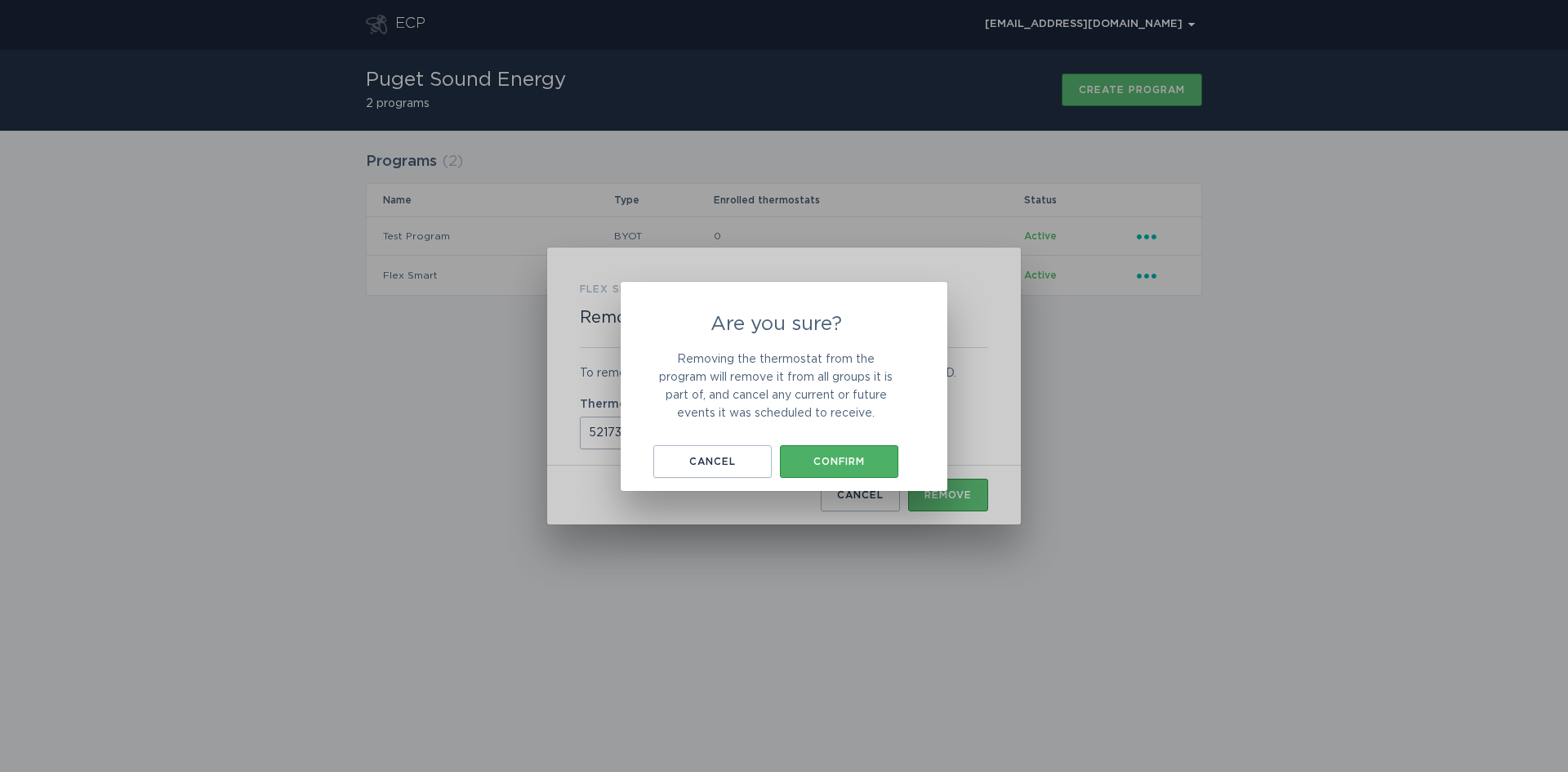
click at [846, 458] on div "Confirm" at bounding box center [839, 462] width 102 height 9
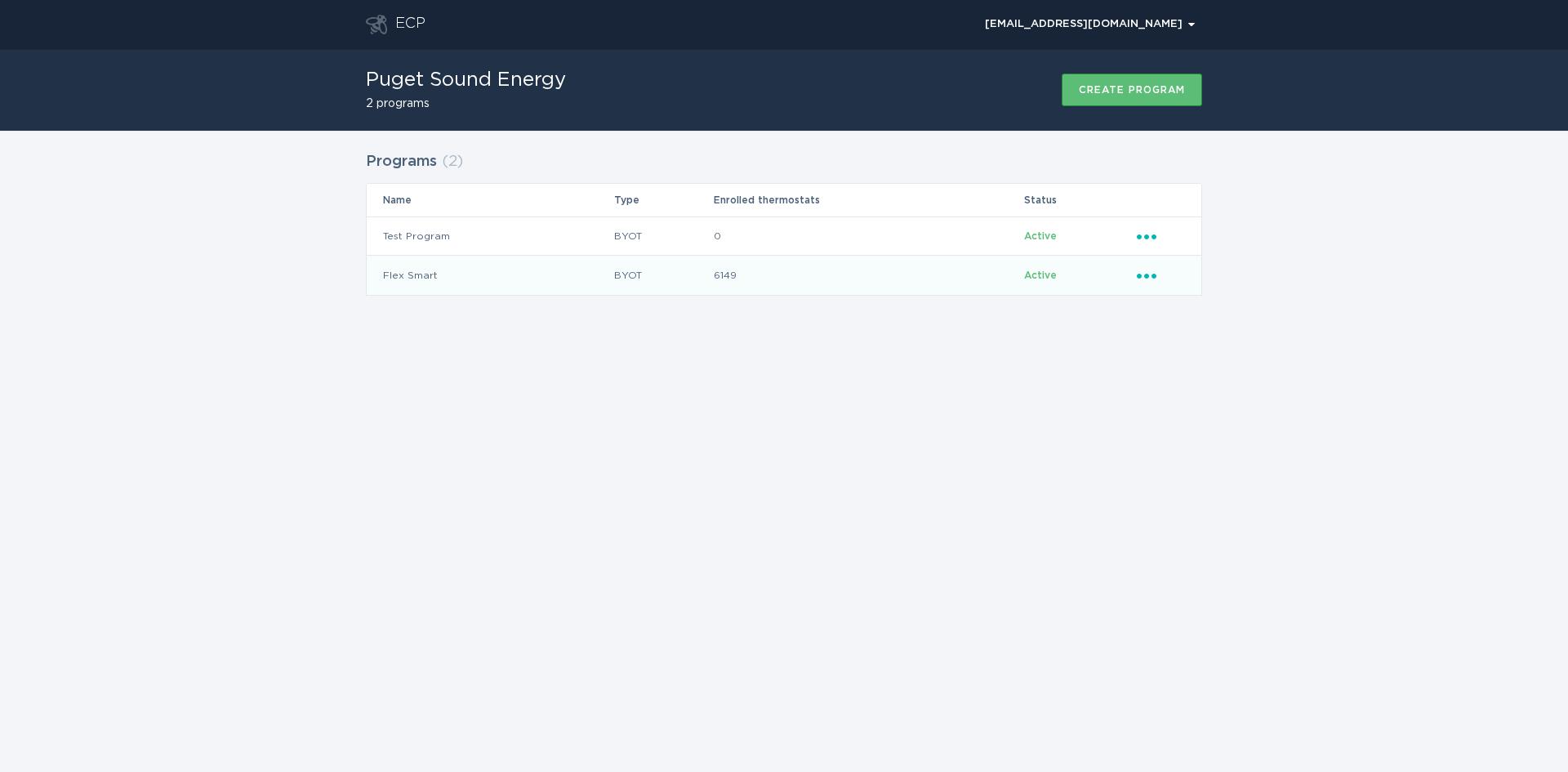
click at [1160, 275] on div "Ellipsis" at bounding box center [1160, 275] width 48 height 18
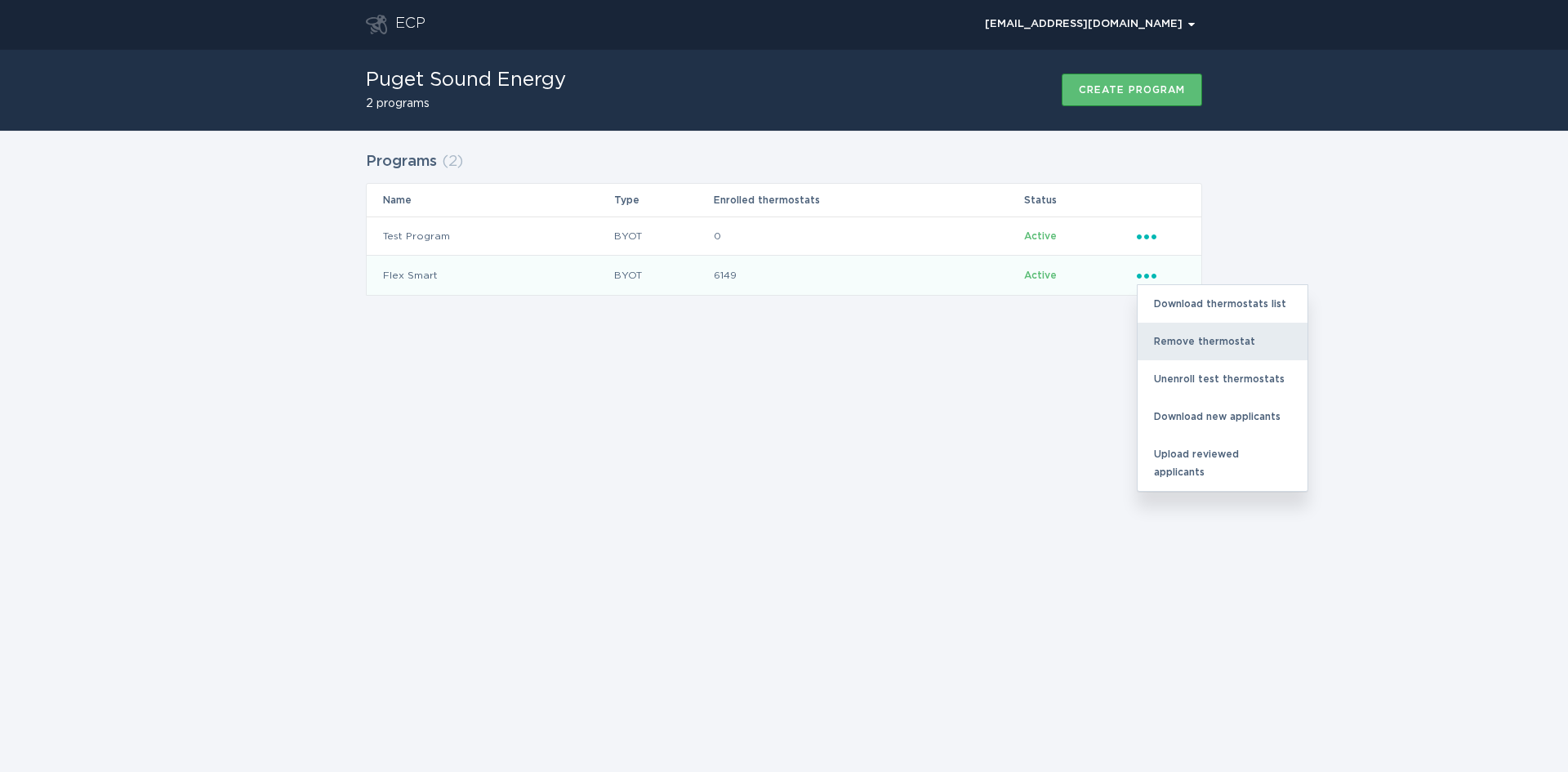
click at [1177, 338] on div "Remove thermostat" at bounding box center [1222, 342] width 170 height 38
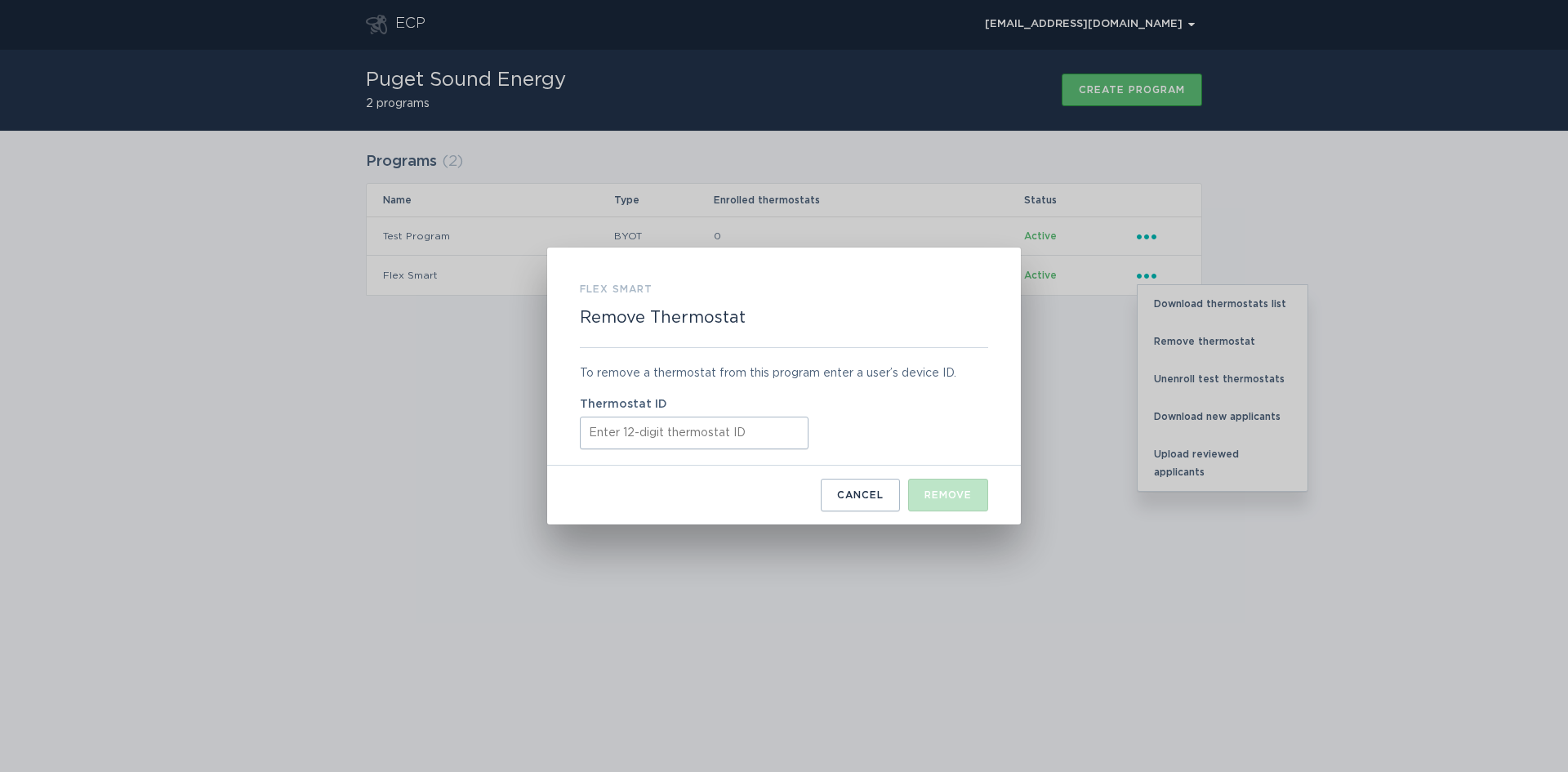
click at [630, 454] on div "To remove a thermostat from this program enter a user’s device ID. Thermostat ID" at bounding box center [783, 407] width 409 height 118
click at [619, 444] on input "Thermostat ID" at bounding box center [693, 432] width 228 height 33
paste input "521753142204"
type input "521753142204"
click at [940, 490] on div "Remove" at bounding box center [948, 495] width 47 height 9
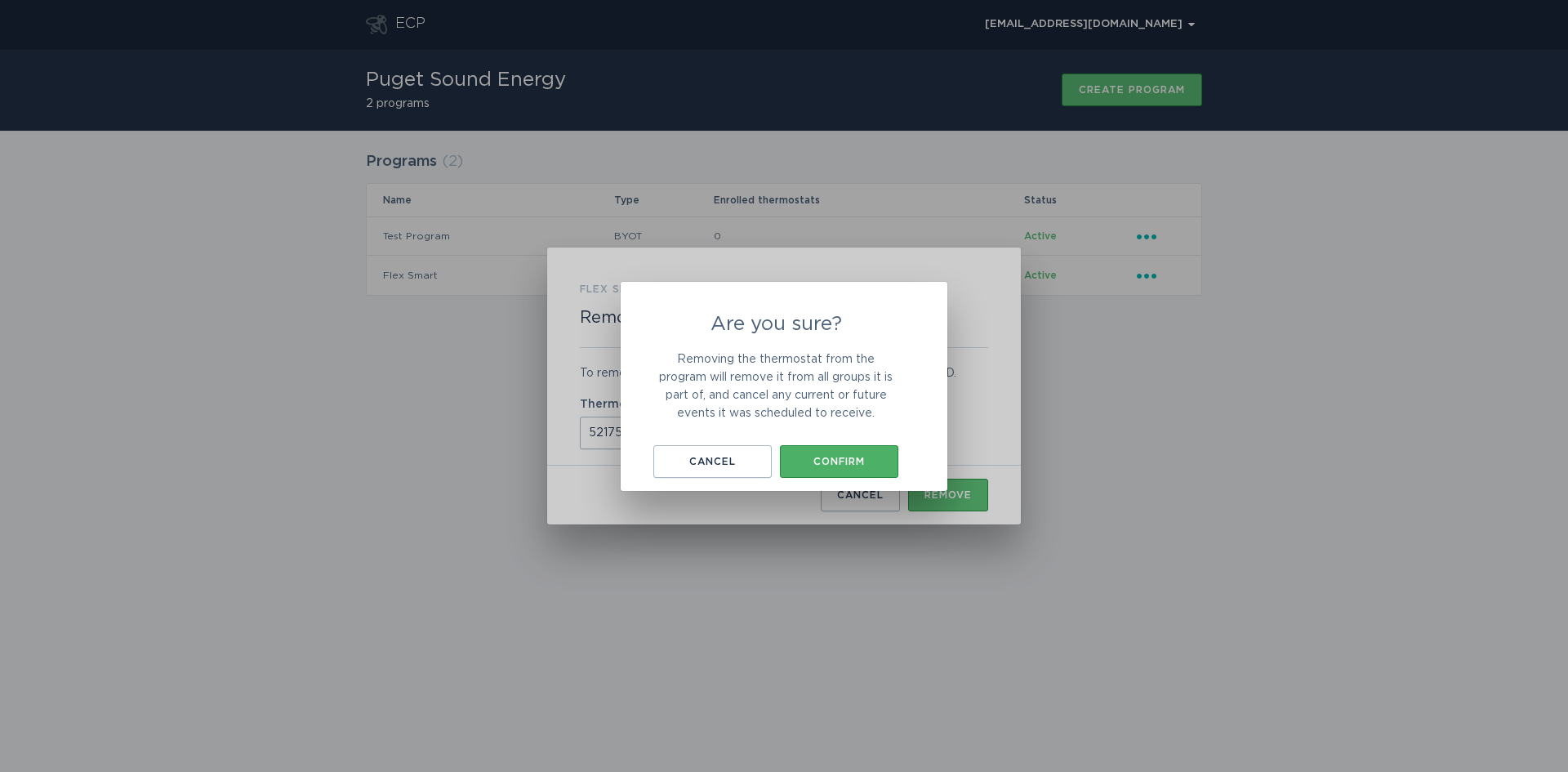
click at [855, 463] on div "Confirm" at bounding box center [839, 462] width 102 height 9
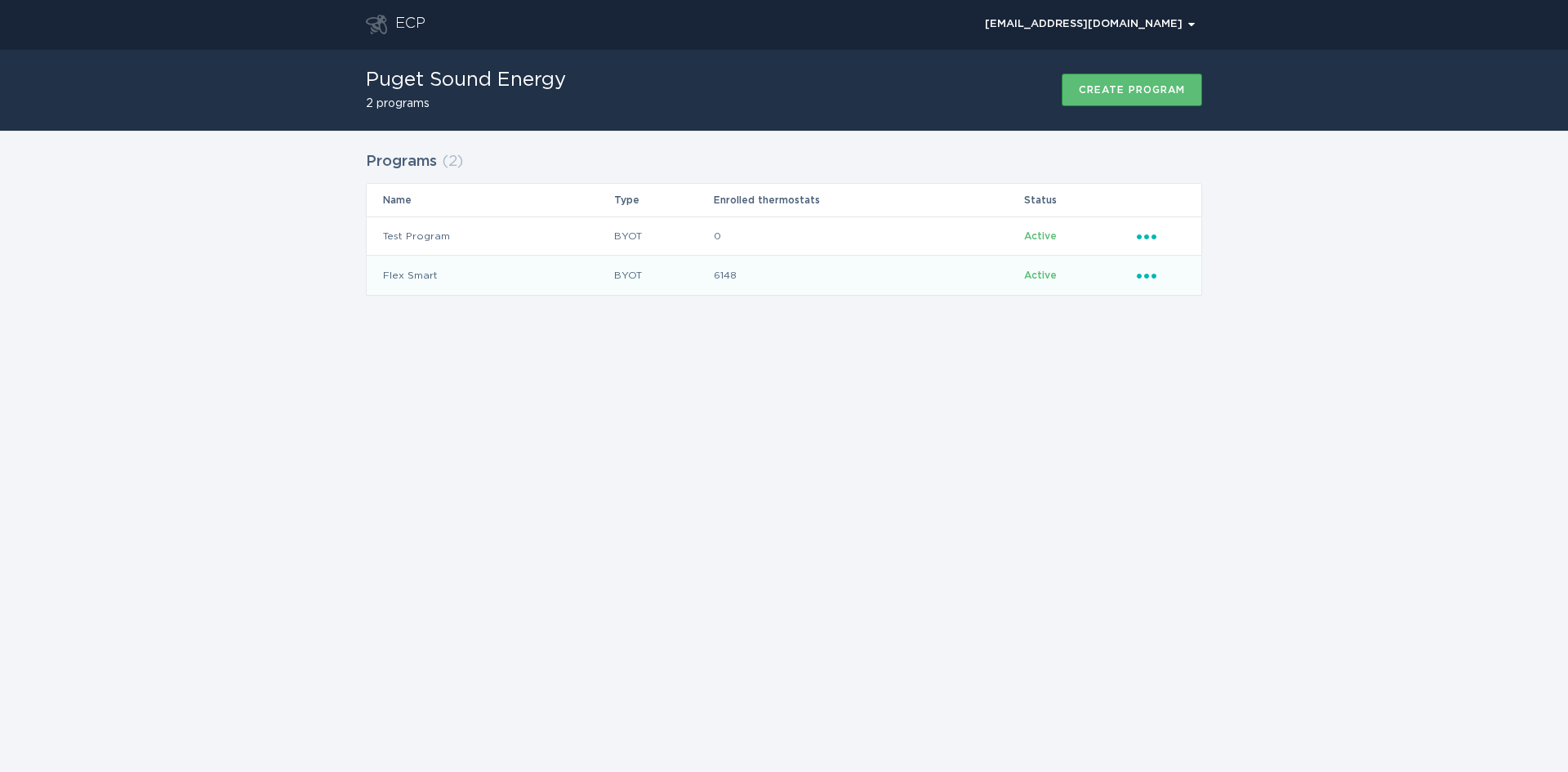
click at [1143, 285] on td "Ellipsis" at bounding box center [1168, 276] width 65 height 40
click at [1143, 266] on icon "Ellipsis" at bounding box center [1148, 273] width 23 height 14
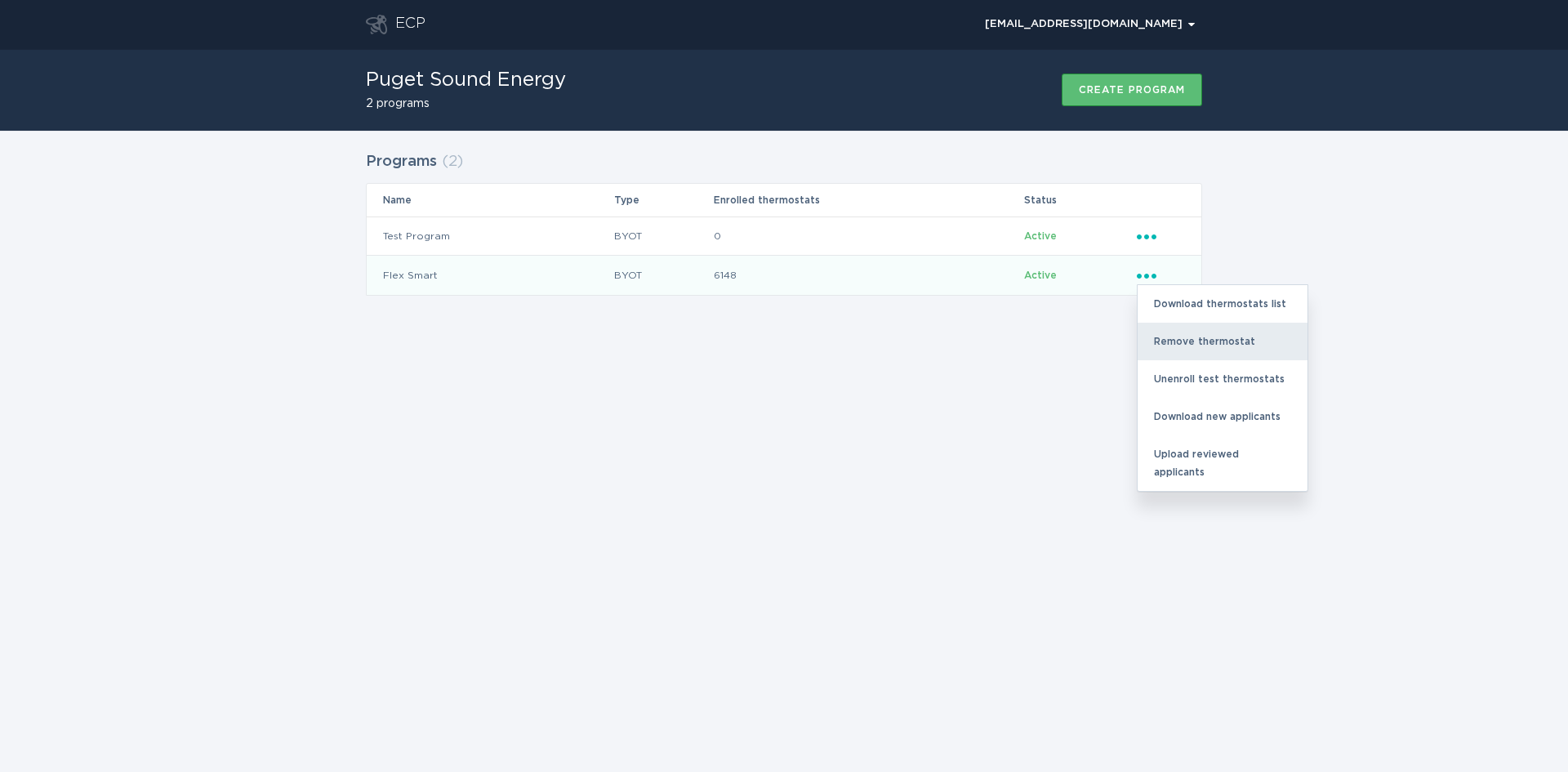
click at [1210, 343] on div "Remove thermostat" at bounding box center [1222, 342] width 170 height 38
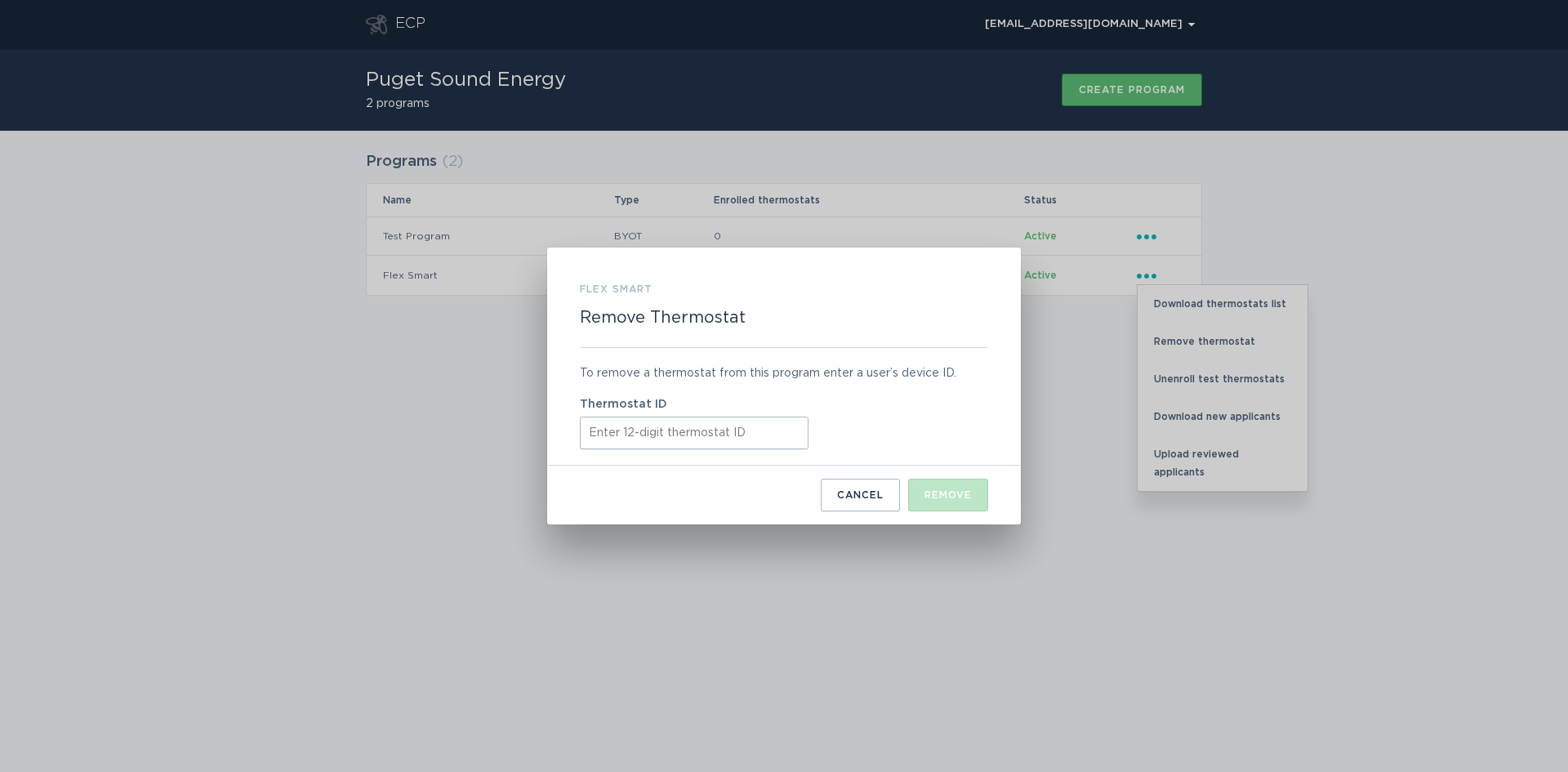
click at [648, 432] on input "Thermostat ID" at bounding box center [693, 432] width 228 height 33
paste input "521793830080"
type input "521793830080"
click at [961, 485] on button "Remove" at bounding box center [947, 495] width 80 height 33
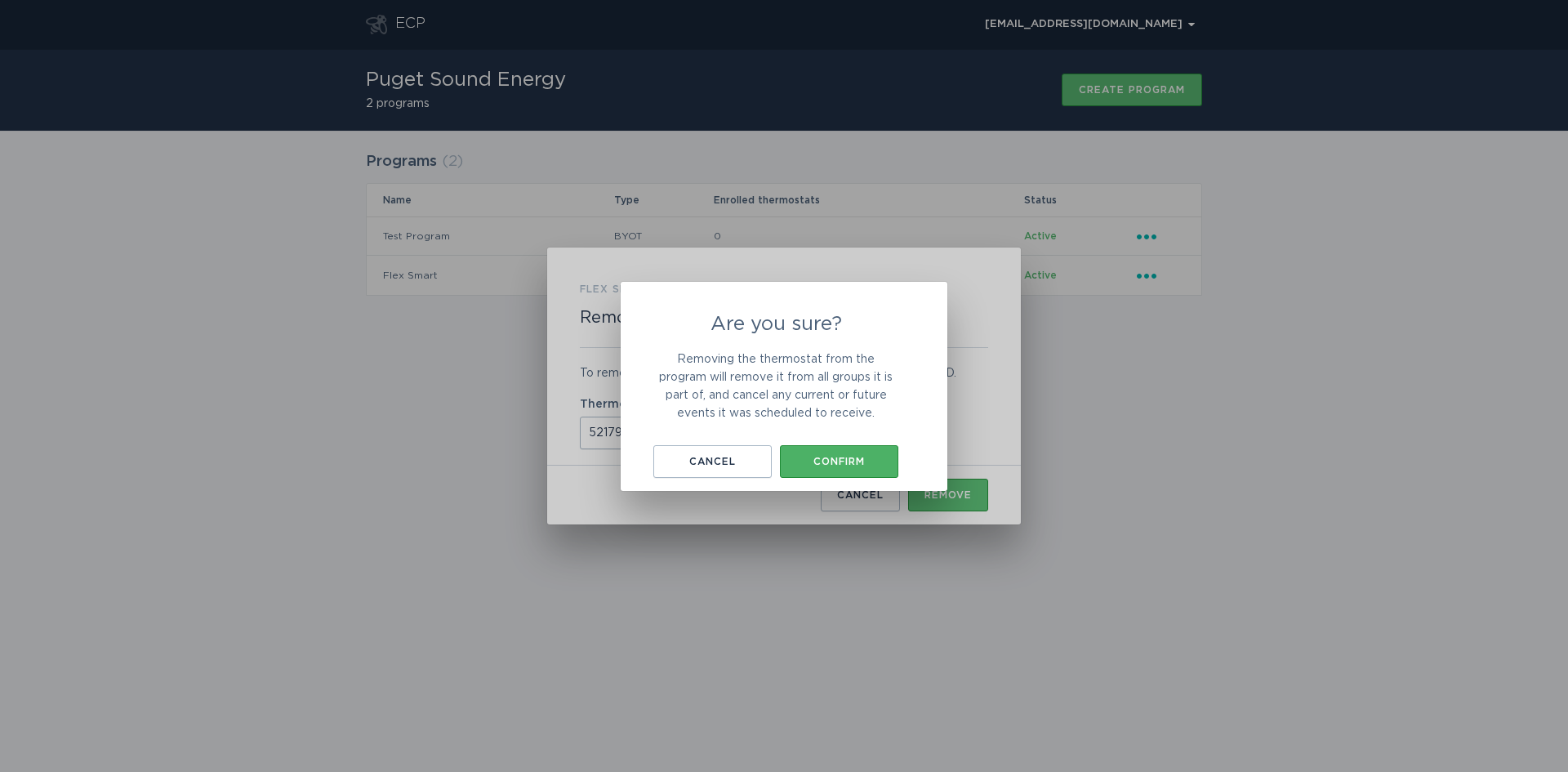
click at [842, 464] on div "Confirm" at bounding box center [839, 462] width 102 height 9
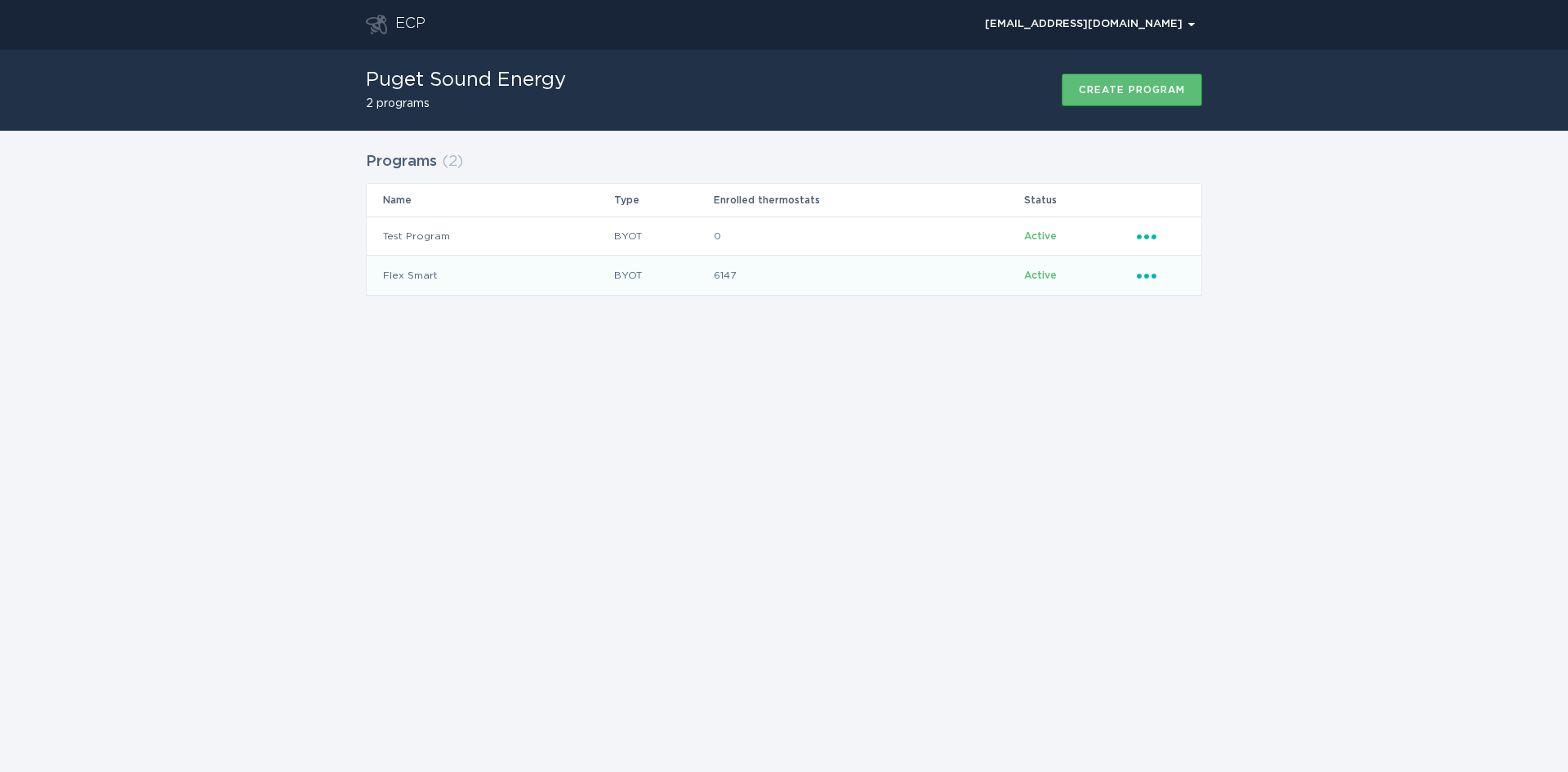
click at [1155, 270] on icon "Ellipsis" at bounding box center [1148, 273] width 23 height 14
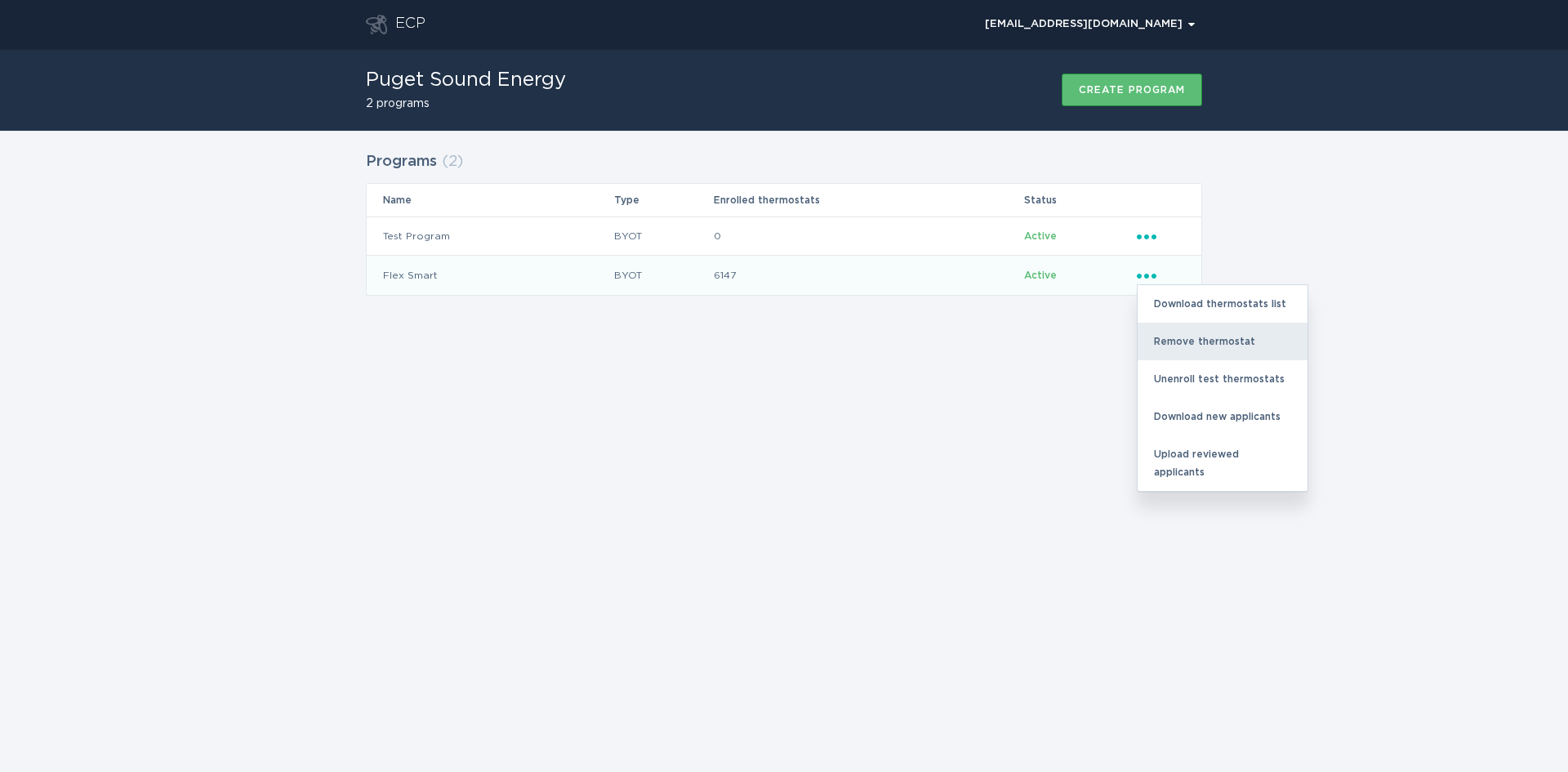
click at [1183, 329] on div "Remove thermostat" at bounding box center [1222, 342] width 170 height 38
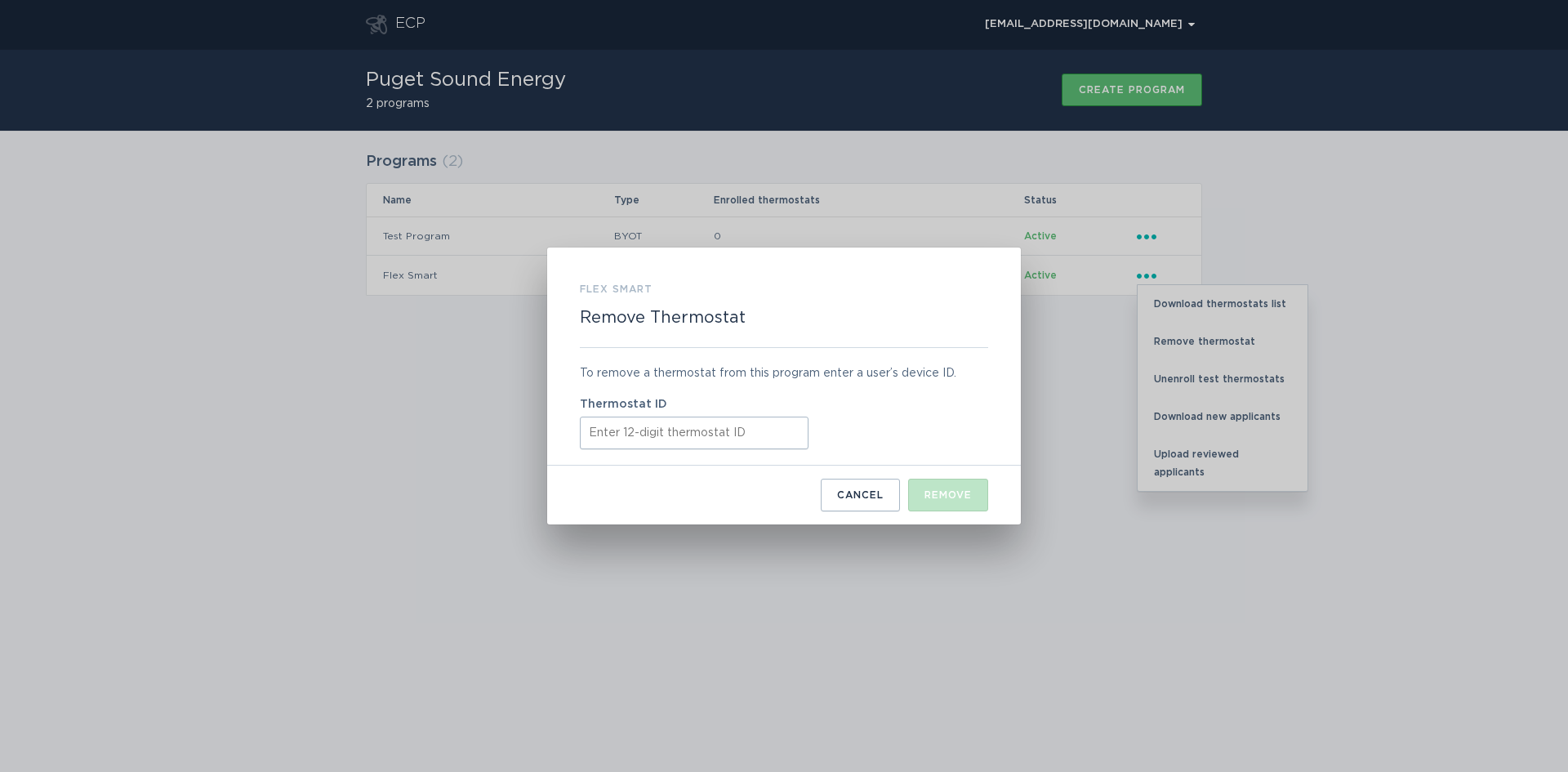
click at [626, 440] on input "Thermostat ID" at bounding box center [693, 432] width 228 height 33
paste input "531642255526"
type input "531642255526"
click at [931, 501] on button "Remove" at bounding box center [947, 495] width 80 height 33
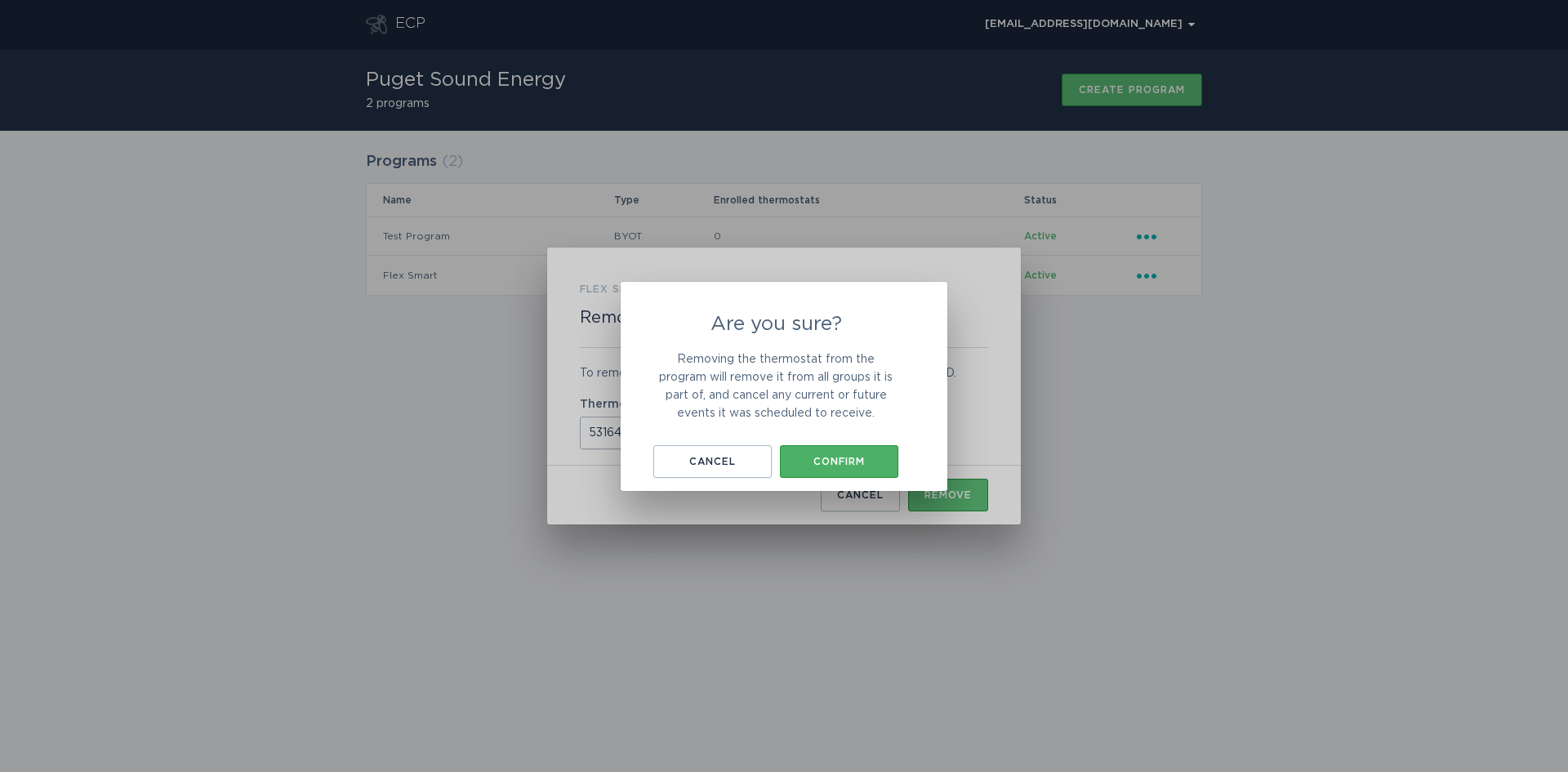
click at [855, 464] on div "Confirm" at bounding box center [839, 462] width 102 height 9
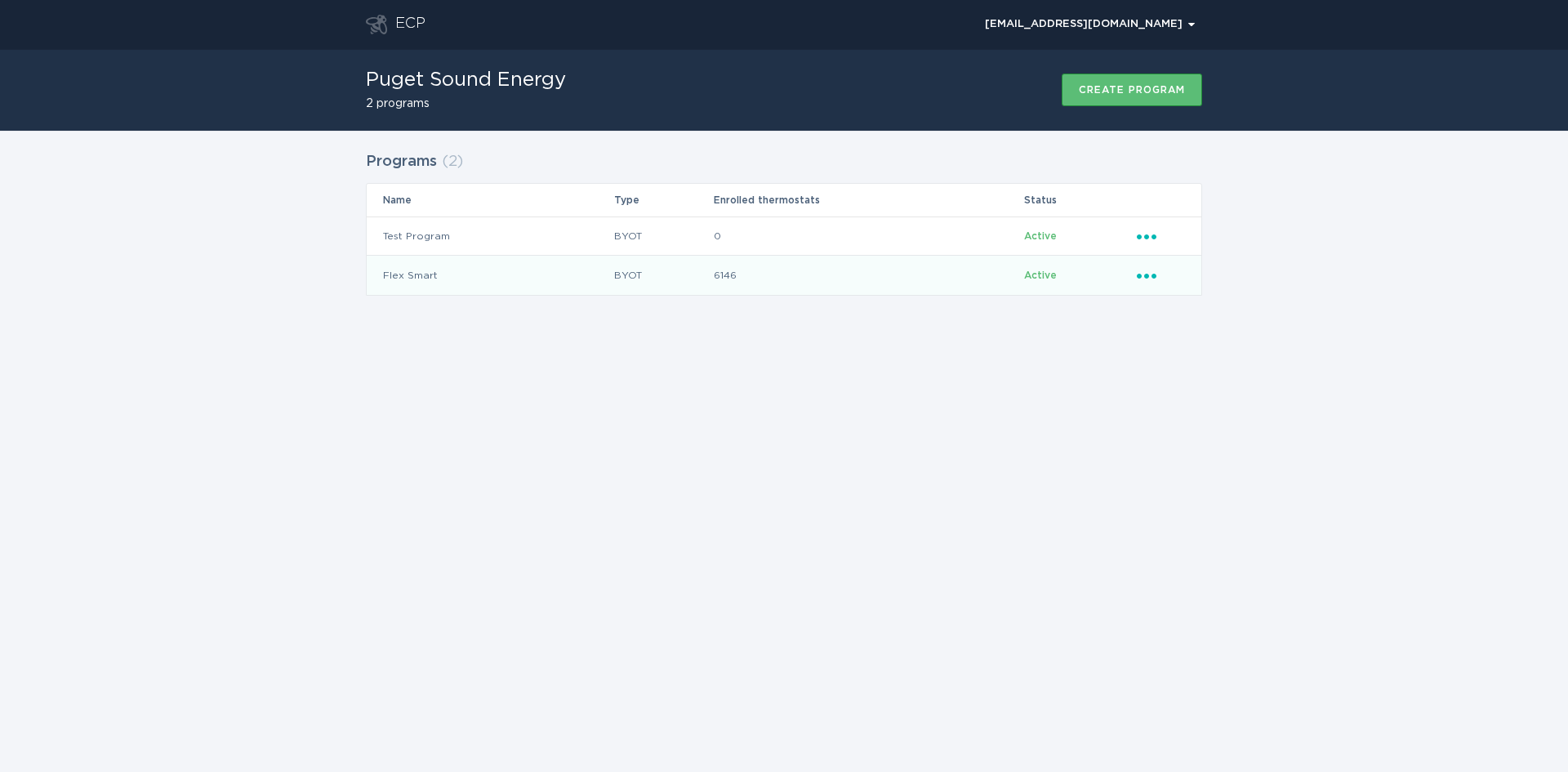
click at [1143, 280] on div "Ellipsis" at bounding box center [1160, 275] width 48 height 18
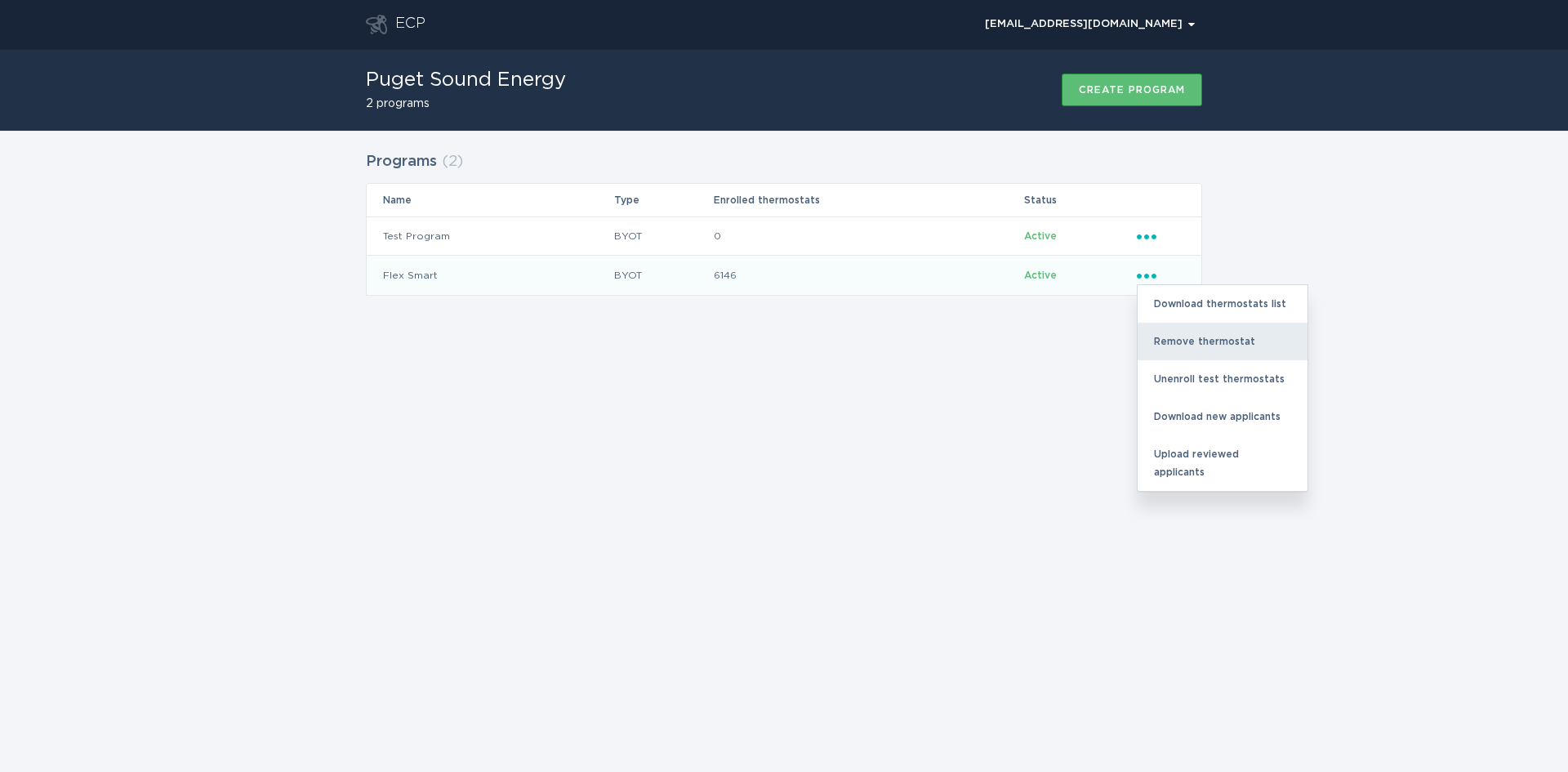
click at [1168, 342] on div "Remove thermostat" at bounding box center [1222, 342] width 170 height 38
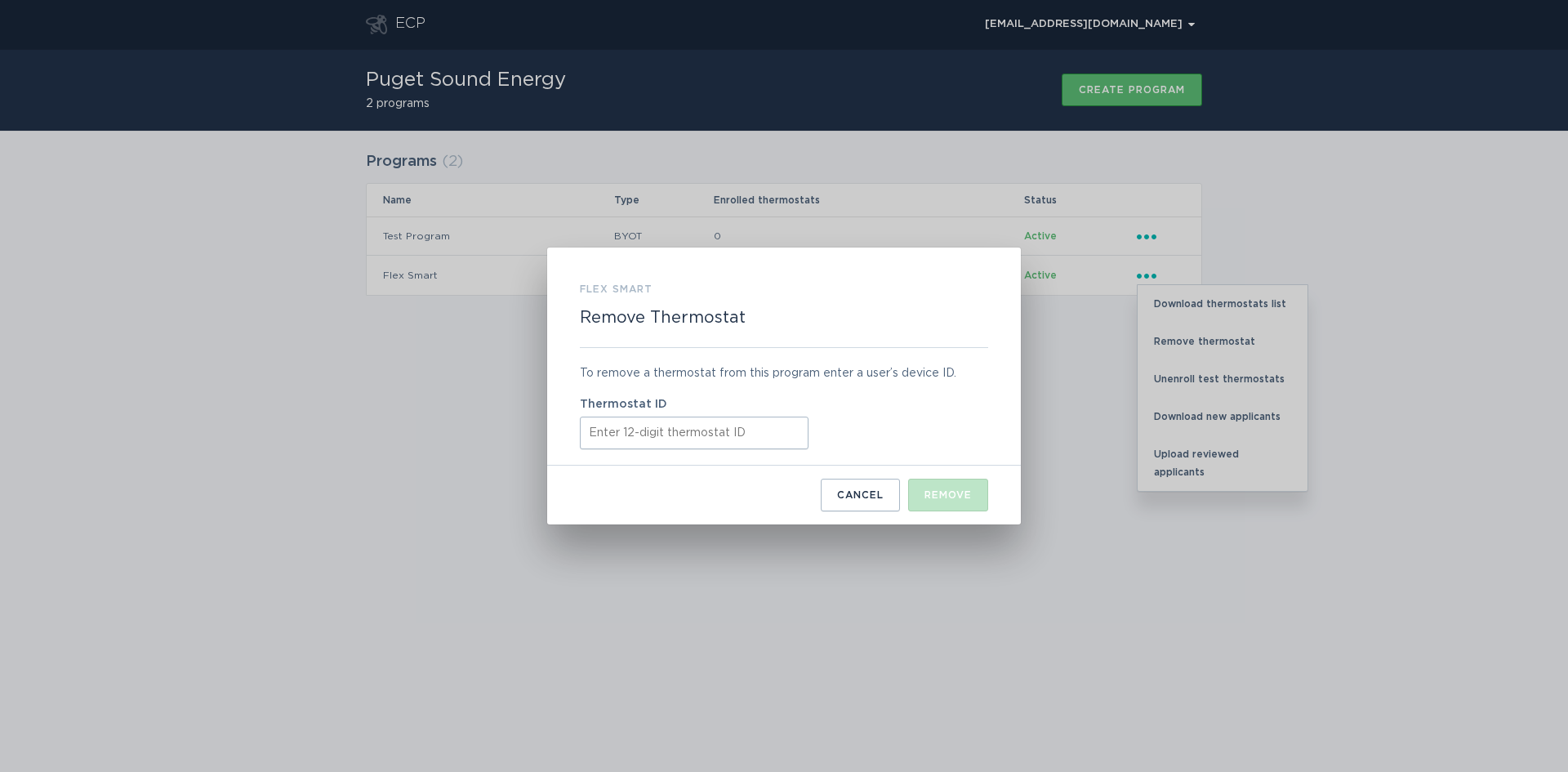
click at [638, 442] on input "Thermostat ID" at bounding box center [693, 432] width 228 height 33
paste input "531697980323"
type input "531697980323"
click at [960, 487] on button "Remove" at bounding box center [947, 495] width 80 height 33
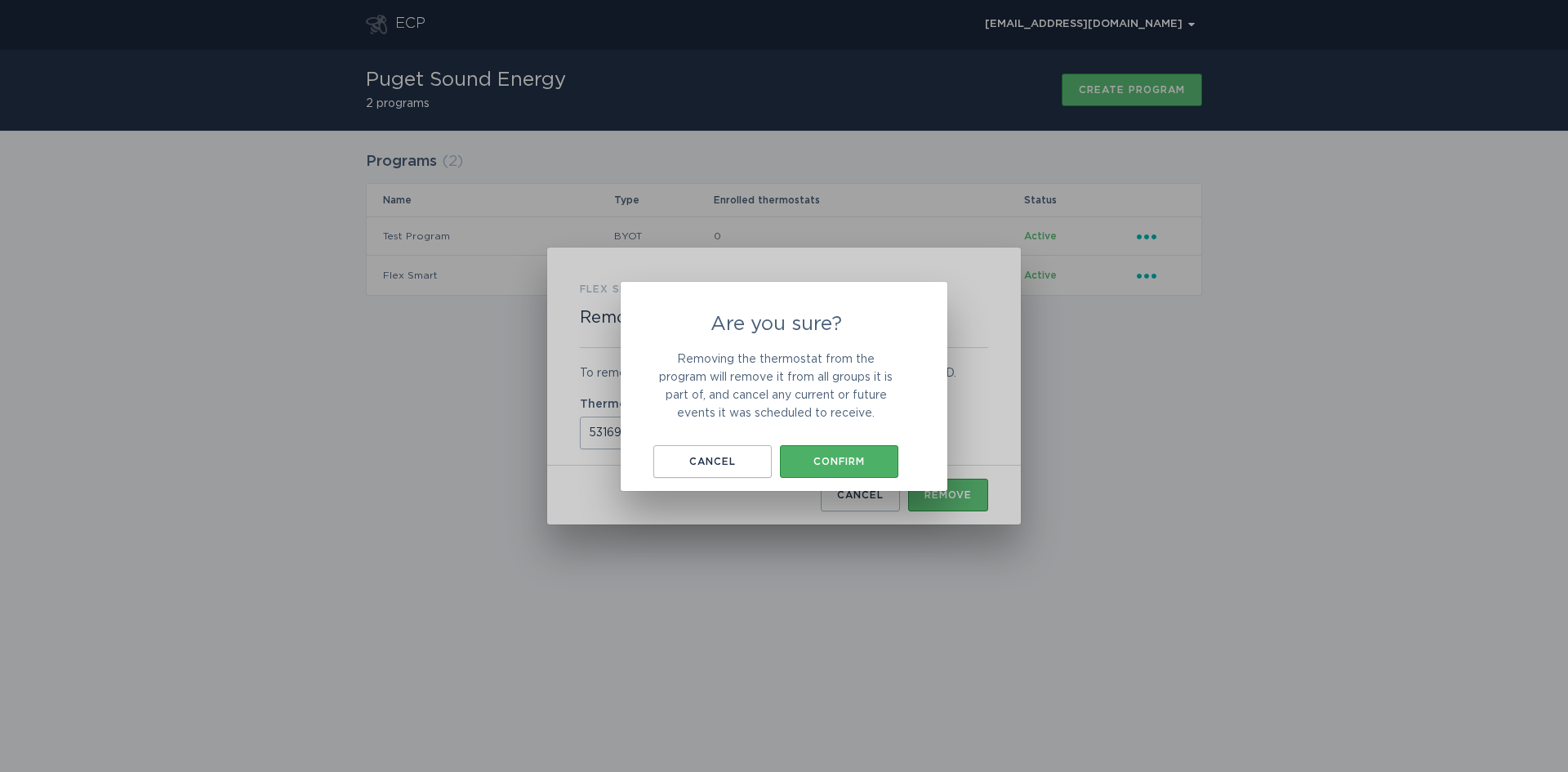
click at [856, 467] on button "Confirm" at bounding box center [838, 462] width 118 height 33
